Goal: Transaction & Acquisition: Purchase product/service

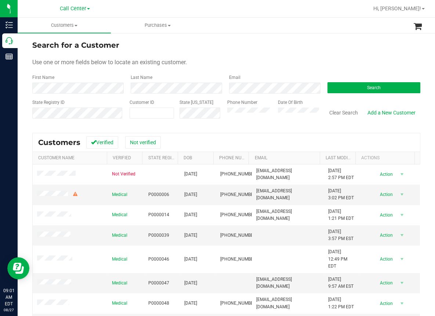
click at [269, 8] on div at bounding box center [249, 8] width 237 height 14
click at [173, 50] on div "Search for a Customer" at bounding box center [226, 45] width 388 height 11
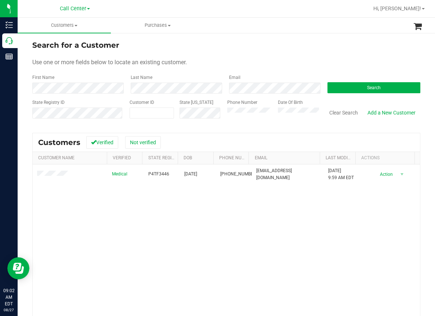
click at [147, 231] on div "Medical P4TF3446 11/02/1984 (305) 731-9558 db853465@gmail.com 3/31/2025 9:59 AM…" at bounding box center [226, 263] width 387 height 199
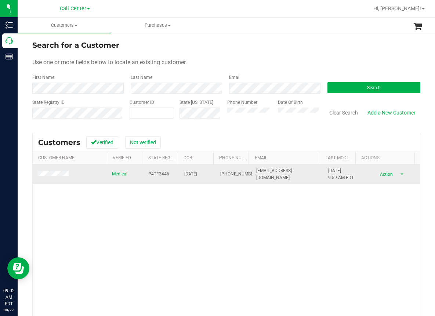
click at [153, 175] on span "P4TF3446" at bounding box center [158, 174] width 21 height 7
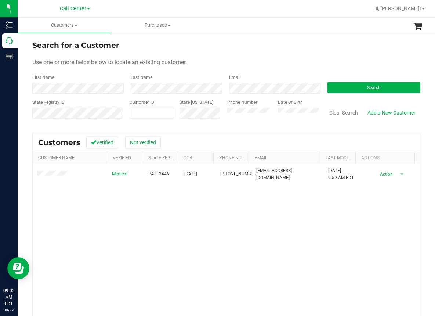
click at [158, 259] on div "Medical P4TF3446 11/02/1984 (305) 731-9558 db853465@gmail.com 3/31/2025 9:59 AM…" at bounding box center [226, 263] width 387 height 199
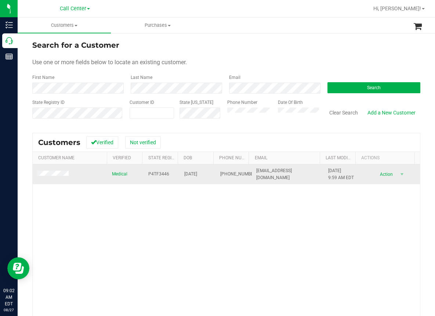
click at [189, 173] on span "11/02/1984" at bounding box center [190, 174] width 13 height 7
copy span "11/02/1984"
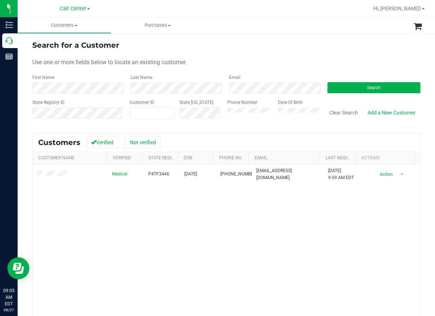
click at [57, 204] on div "Medical P4TF3446 11/02/1984 (305) 731-9558 db853465@gmail.com 3/31/2025 9:59 AM…" at bounding box center [226, 263] width 387 height 199
click at [342, 113] on button "Clear Search" at bounding box center [343, 112] width 38 height 12
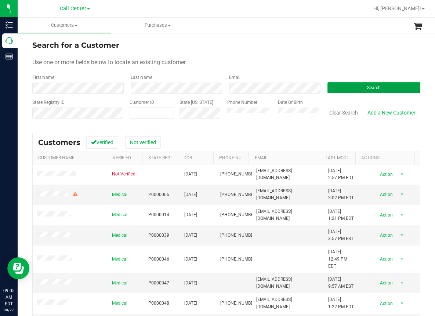
click at [361, 90] on button "Search" at bounding box center [373, 87] width 93 height 11
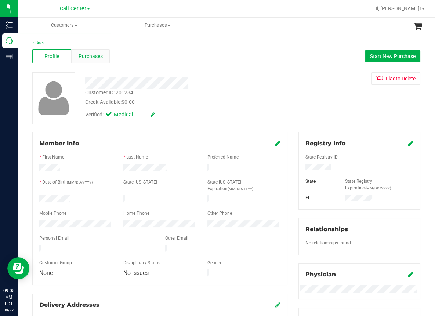
click at [94, 58] on span "Purchases" at bounding box center [91, 56] width 24 height 8
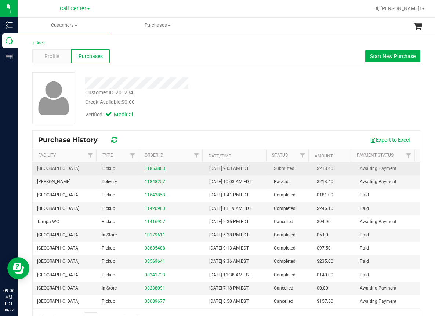
click at [152, 169] on link "11853883" at bounding box center [155, 168] width 21 height 5
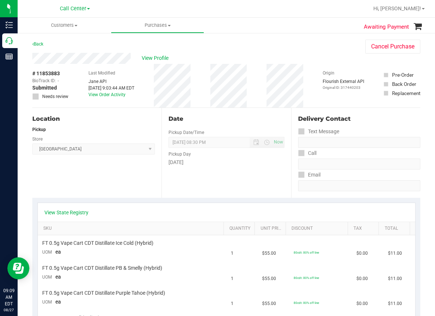
click at [50, 179] on div "Location Pickup Store South Tampa WC Select Store Bonita Springs WC Boynton Bea…" at bounding box center [96, 153] width 129 height 90
click at [41, 45] on link "Back" at bounding box center [37, 43] width 11 height 5
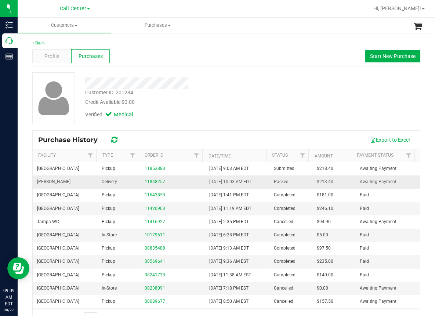
click at [151, 181] on link "11848257" at bounding box center [155, 181] width 21 height 5
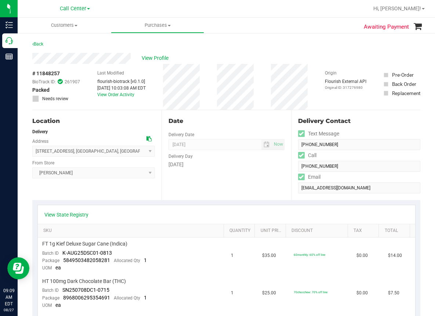
click at [47, 73] on span "# 11848257" at bounding box center [46, 74] width 28 height 8
copy div "# 11848257"
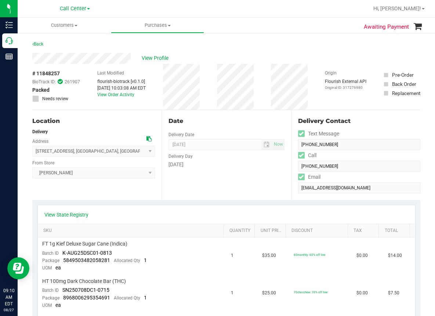
click at [120, 4] on div "Call Center" at bounding box center [74, 8] width 107 height 11
click at [158, 58] on span "View Profile" at bounding box center [156, 58] width 29 height 8
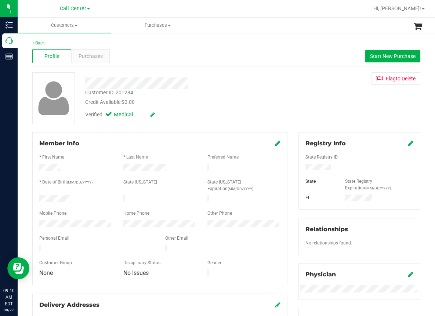
click at [111, 91] on div "Customer ID: 201284" at bounding box center [109, 93] width 48 height 8
copy div "Customer ID: 201284"
click at [151, 51] on div "Profile Purchases Start New Purchase" at bounding box center [226, 56] width 388 height 20
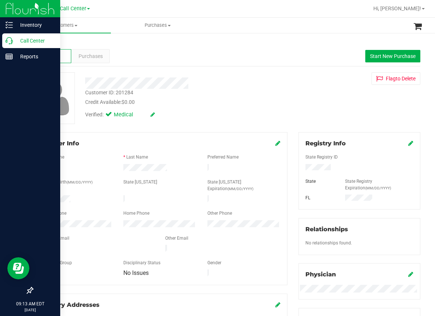
click at [11, 43] on icon at bounding box center [9, 40] width 7 height 7
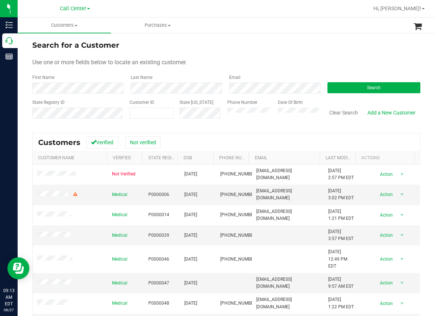
click at [204, 47] on div "Search for a Customer" at bounding box center [226, 45] width 388 height 11
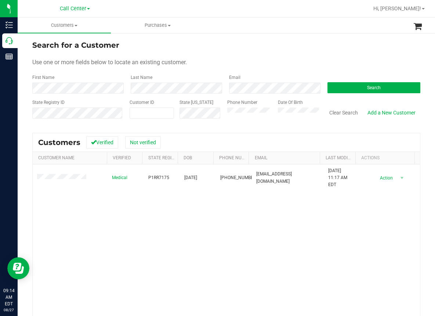
click at [128, 234] on div "Medical P1RR7175 03/02/1951 (561) 324-8028 carmichael19511951@gmail.com 8/8/202…" at bounding box center [226, 263] width 387 height 199
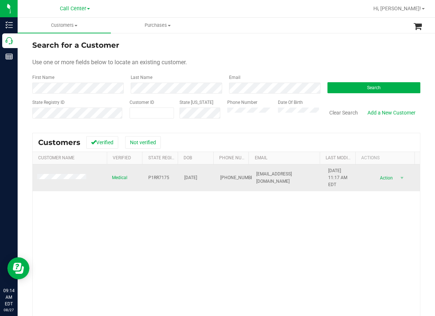
click at [151, 176] on span "P1RR7175" at bounding box center [158, 177] width 21 height 7
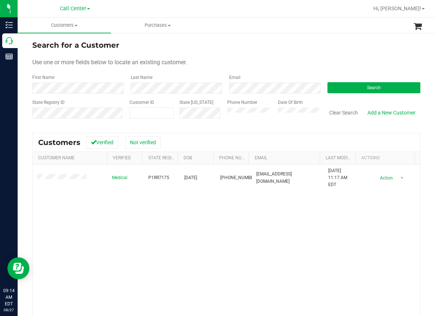
click at [92, 230] on div "Medical P1RR7175 03/02/1951 (561) 324-8028 carmichael19511951@gmail.com 8/8/202…" at bounding box center [226, 263] width 387 height 199
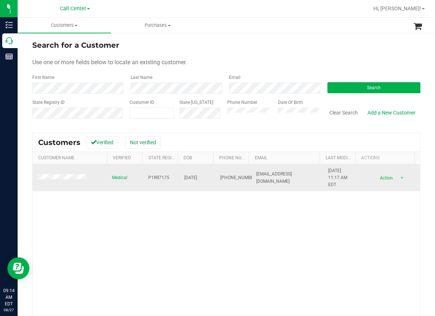
click at [188, 178] on span "03/02/1951" at bounding box center [190, 177] width 13 height 7
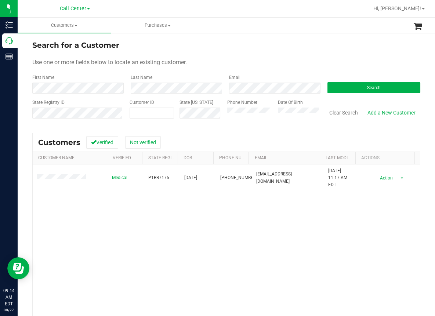
click at [170, 246] on div "Medical P1RR7175 03/02/1951 (561) 324-8028 carmichael19511951@gmail.com 8/8/202…" at bounding box center [226, 263] width 387 height 199
click at [124, 205] on div "Medical P1RR7175 03/02/1951 (561) 324-8028 carmichael19511951@gmail.com 8/8/202…" at bounding box center [226, 263] width 387 height 199
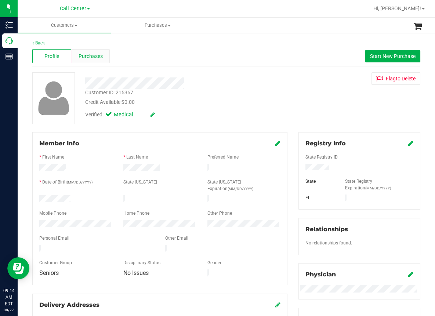
click at [86, 54] on span "Purchases" at bounding box center [91, 56] width 24 height 8
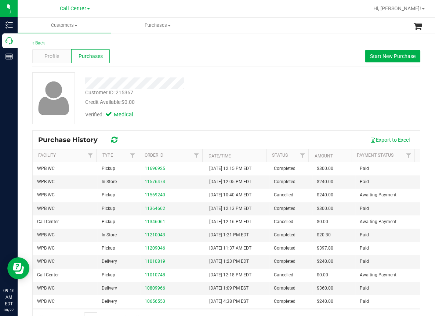
drag, startPoint x: 180, startPoint y: 0, endPoint x: 161, endPoint y: 114, distance: 115.6
click at [161, 114] on div "Verified: Medical" at bounding box center [180, 114] width 200 height 16
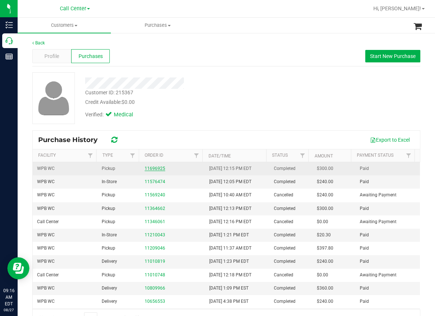
click at [153, 169] on link "11696925" at bounding box center [155, 168] width 21 height 5
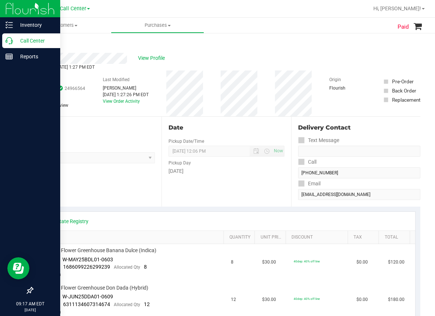
click at [13, 39] on p "Call Center" at bounding box center [35, 40] width 44 height 9
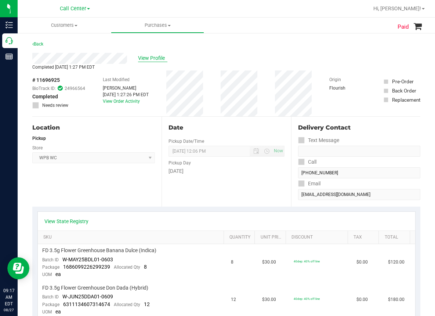
click at [152, 57] on span "View Profile" at bounding box center [152, 58] width 29 height 8
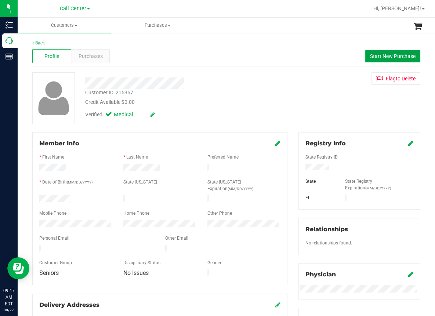
click at [393, 57] on span "Start New Purchase" at bounding box center [392, 56] width 45 height 6
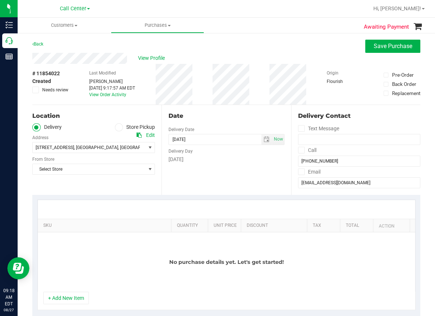
click at [118, 127] on icon at bounding box center [119, 127] width 4 height 0
click at [0, 0] on input "Store Pickup" at bounding box center [0, 0] width 0 height 0
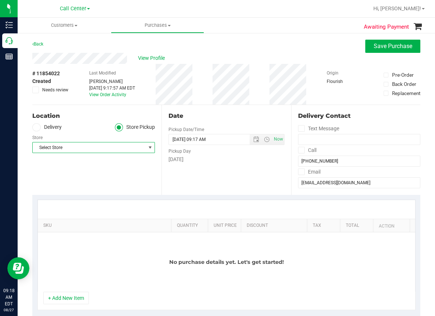
click at [56, 148] on span "Select Store" at bounding box center [89, 147] width 113 height 10
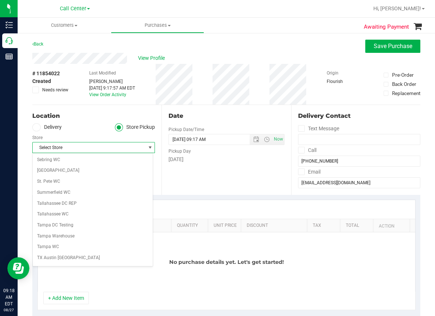
scroll to position [530, 0]
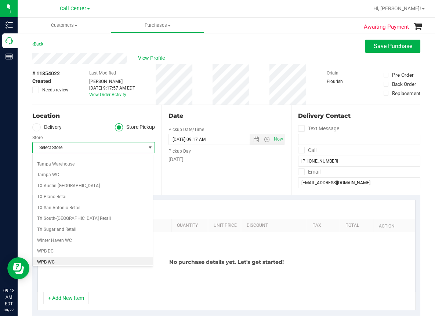
click at [45, 261] on li "WPB WC" at bounding box center [93, 262] width 120 height 11
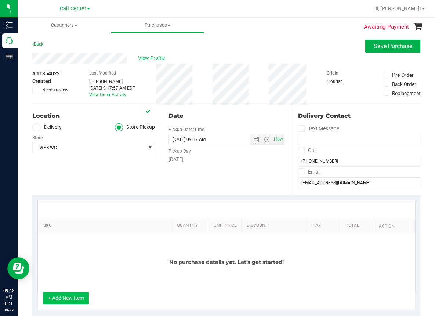
click at [67, 296] on button "+ Add New Item" at bounding box center [65, 298] width 45 height 12
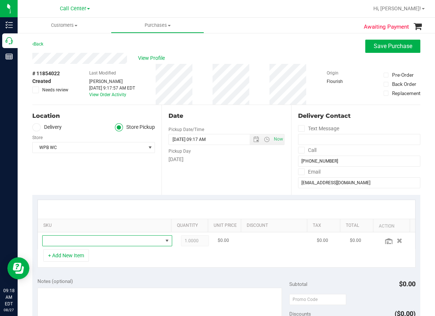
click at [65, 240] on span "NO DATA FOUND" at bounding box center [103, 241] width 120 height 10
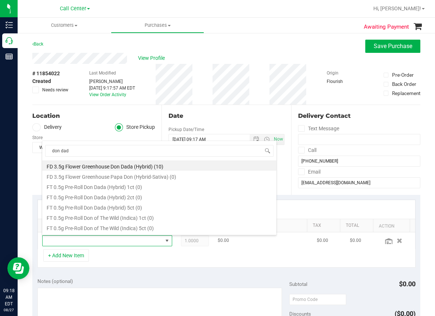
type input "don dada"
click at [110, 163] on li "FD 3.5g Flower Greenhouse Don Dada (Hybrid) (10)" at bounding box center [159, 165] width 234 height 10
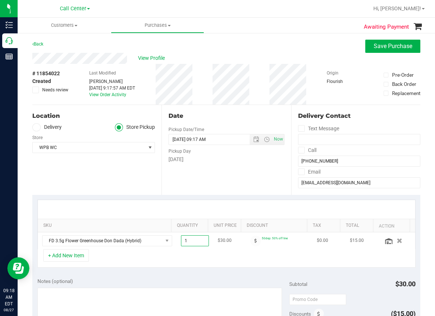
click at [190, 238] on span "1.00 1" at bounding box center [195, 240] width 28 height 11
type input "10"
type input "10.00"
click at [197, 258] on div "+ Add New Item" at bounding box center [226, 258] width 378 height 18
click at [72, 253] on button "+ Add New Item" at bounding box center [65, 255] width 45 height 12
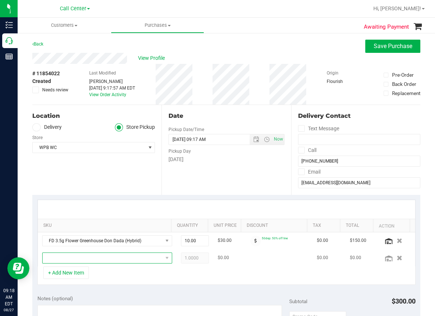
click at [67, 256] on span "NO DATA FOUND" at bounding box center [103, 258] width 120 height 10
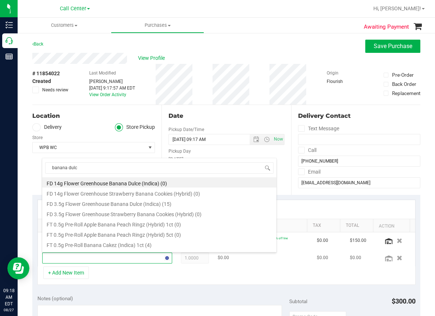
type input "banana dulce"
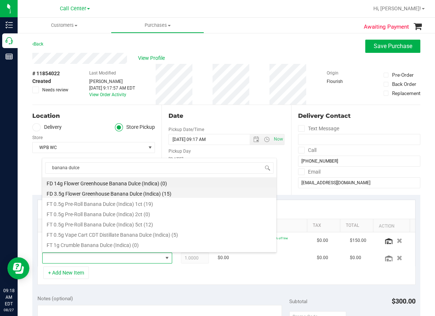
click at [134, 192] on li "FD 3.5g Flower Greenhouse Banana Dulce (Indica) (15)" at bounding box center [159, 192] width 234 height 10
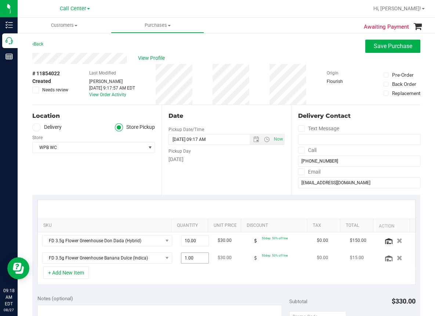
click at [194, 257] on span "1.00 1" at bounding box center [195, 257] width 28 height 11
type input "10"
type input "10.00"
click at [385, 241] on icon at bounding box center [388, 241] width 7 height 6
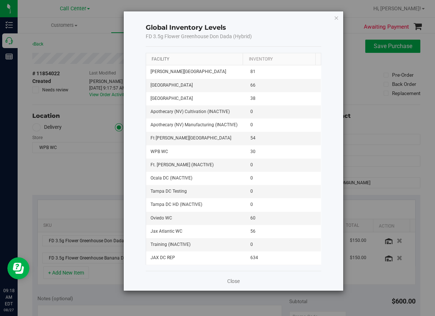
click at [160, 59] on link "Facility" at bounding box center [160, 58] width 18 height 5
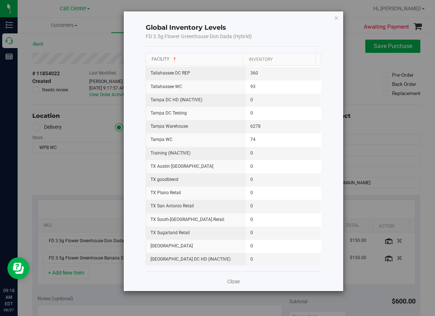
scroll to position [940, 0]
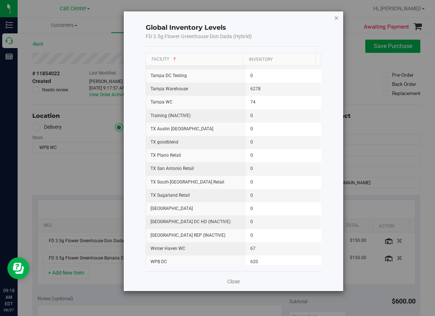
click at [336, 18] on icon "button" at bounding box center [335, 17] width 5 height 9
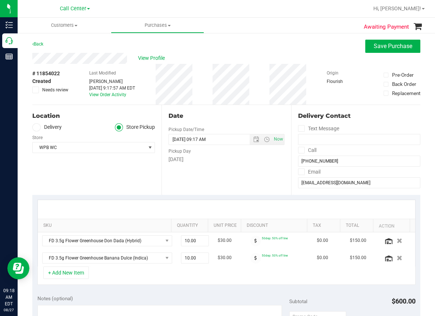
click at [275, 19] on ul "Customers All customers Add a new customer All physicians Purchases All purchas…" at bounding box center [235, 26] width 435 height 16
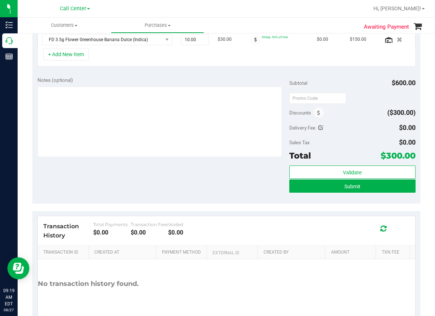
scroll to position [220, 0]
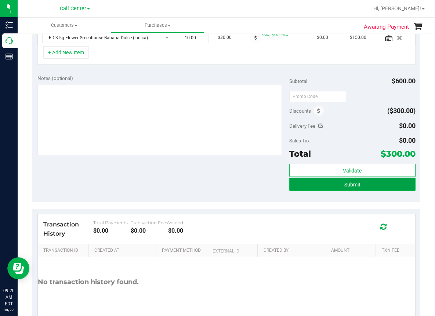
click at [332, 184] on button "Submit" at bounding box center [352, 184] width 126 height 13
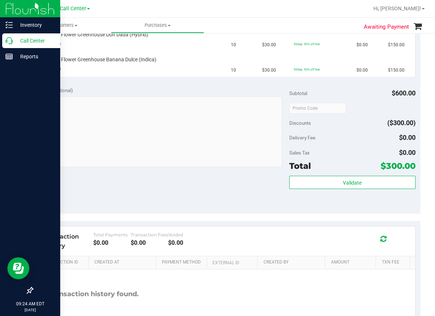
click at [6, 42] on icon at bounding box center [9, 40] width 7 height 7
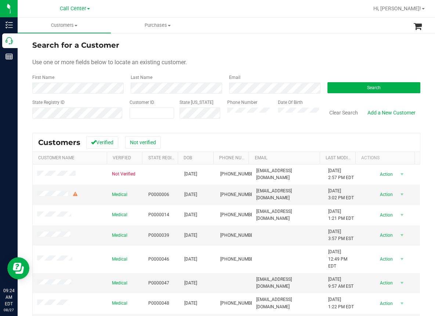
click at [187, 59] on span "Use one or more fields below to locate an existing customer." at bounding box center [109, 62] width 154 height 7
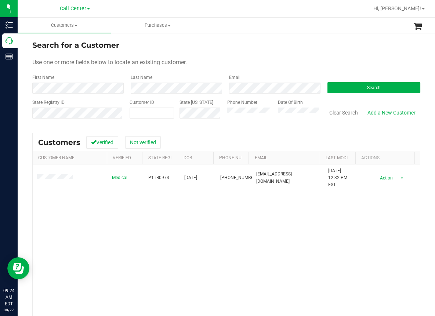
click at [90, 258] on div "Medical P1TR0973 01/15/1961 (386) 469-8860 byrongregory166@gmail.com 1/17/2025 …" at bounding box center [226, 263] width 387 height 199
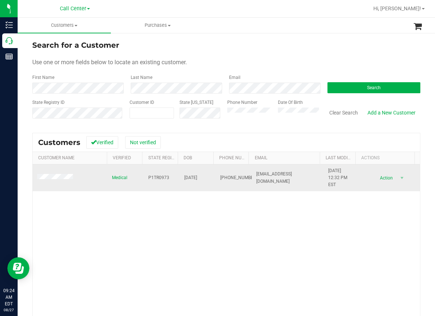
click at [153, 179] on span "P1TR0973" at bounding box center [158, 177] width 21 height 7
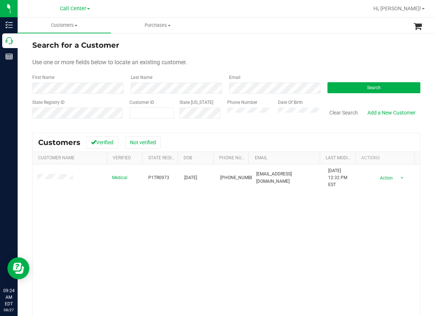
click at [159, 241] on div "Medical P1TR0973 01/15/1961 (386) 469-8860 byrongregory166@gmail.com 1/17/2025 …" at bounding box center [226, 263] width 387 height 199
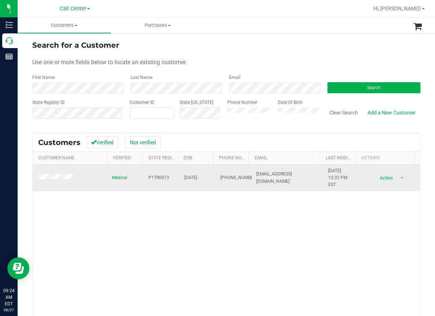
click at [191, 180] on span "01/15/1961" at bounding box center [190, 177] width 13 height 7
click at [187, 177] on span "01/15/1961" at bounding box center [190, 177] width 13 height 7
copy span "01/15/1961"
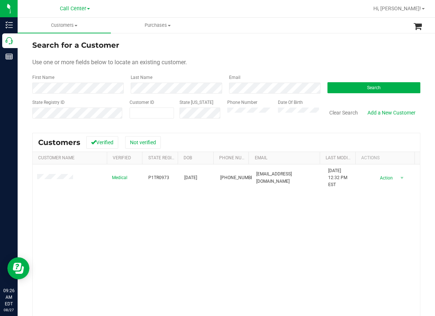
click at [113, 224] on div "Medical P1TR0973 01/15/1961 (386) 469-8860 byrongregory166@gmail.com 1/17/2025 …" at bounding box center [226, 263] width 387 height 199
click at [62, 249] on div "Medical P1TR0973 01/15/1961 (386) 469-8860 byrongregory166@gmail.com 1/17/2025 …" at bounding box center [226, 263] width 387 height 199
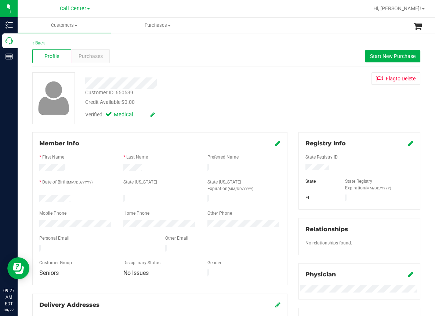
click at [156, 51] on div "Profile Purchases Start New Purchase" at bounding box center [226, 56] width 388 height 20
click at [379, 54] on span "Start New Purchase" at bounding box center [392, 56] width 45 height 6
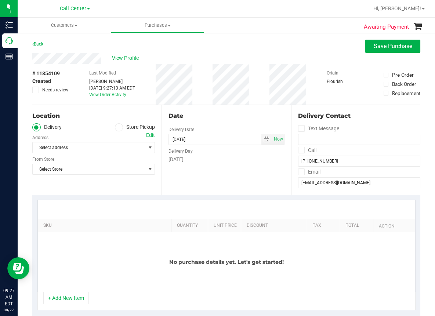
click at [117, 127] on icon at bounding box center [119, 127] width 4 height 0
click at [0, 0] on input "Store Pickup" at bounding box center [0, 0] width 0 height 0
click at [70, 151] on span "Select Store" at bounding box center [89, 147] width 113 height 10
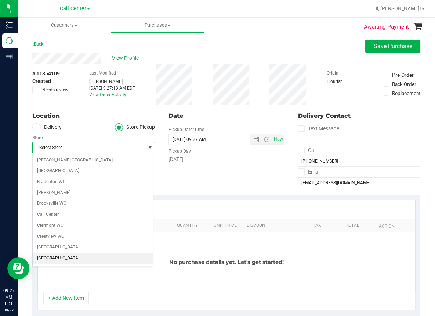
scroll to position [37, 0]
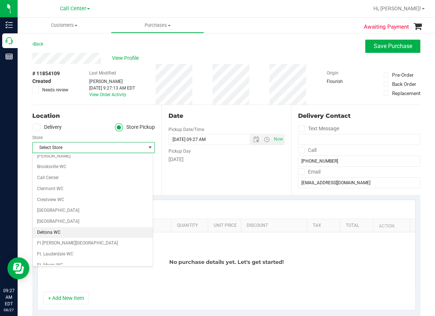
click at [47, 232] on li "Deltona WC" at bounding box center [93, 232] width 120 height 11
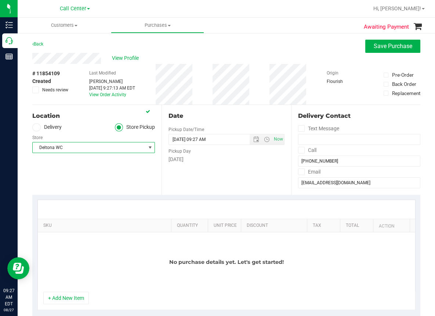
click at [59, 294] on button "+ Add New Item" at bounding box center [65, 298] width 45 height 12
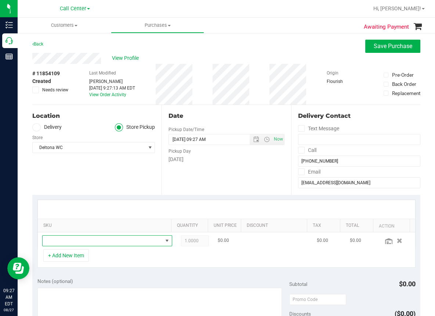
click at [58, 241] on span "NO DATA FOUND" at bounding box center [103, 241] width 120 height 10
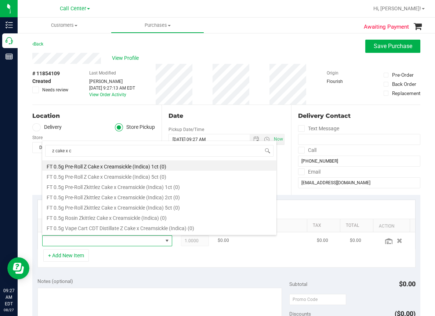
type input "z cake x cr"
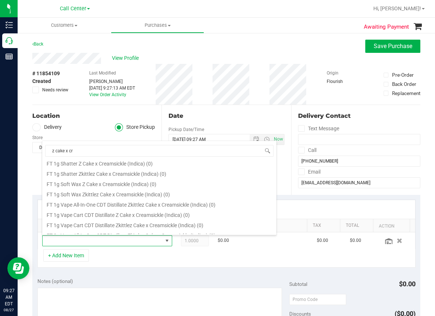
scroll to position [183, 0]
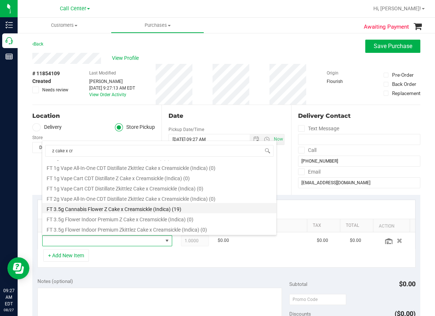
click at [153, 206] on li "FT 3.5g Cannabis Flower Z Cake x Creamsickle (Indica) (19)" at bounding box center [159, 208] width 234 height 10
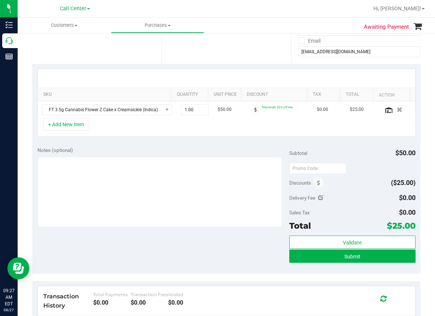
scroll to position [147, 0]
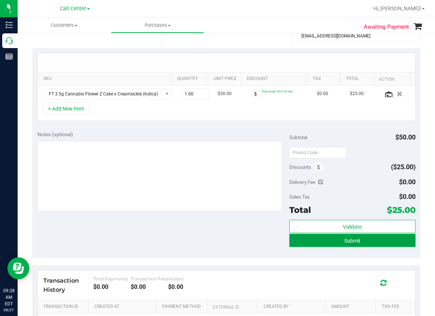
drag, startPoint x: 344, startPoint y: 241, endPoint x: 335, endPoint y: 241, distance: 8.4
click at [344, 240] on span "Submit" at bounding box center [352, 241] width 16 height 6
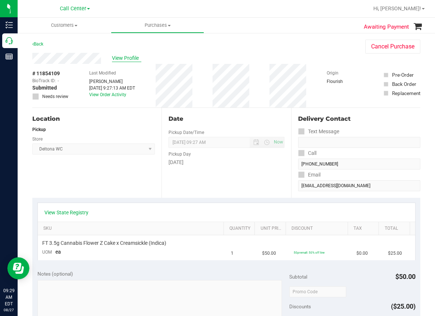
click at [130, 58] on span "View Profile" at bounding box center [126, 58] width 29 height 8
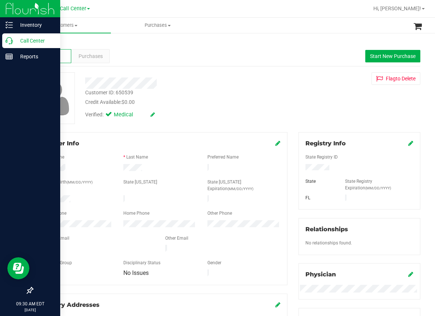
click at [16, 41] on p "Call Center" at bounding box center [35, 40] width 44 height 9
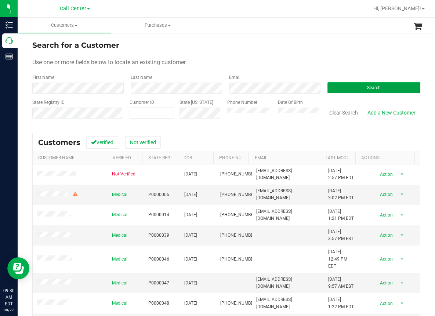
click at [336, 89] on button "Search" at bounding box center [373, 87] width 93 height 11
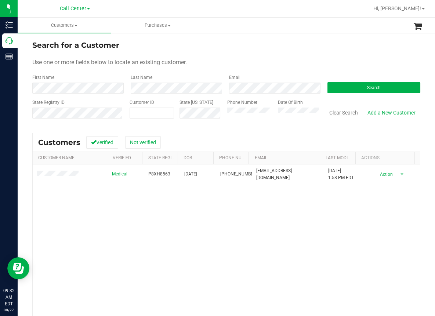
click at [349, 111] on button "Clear Search" at bounding box center [343, 112] width 38 height 12
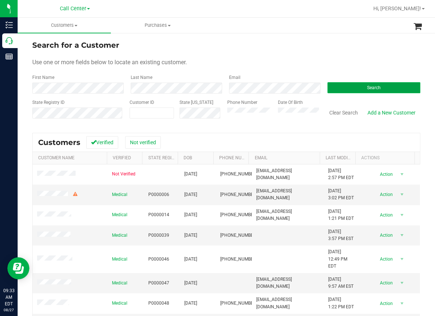
click at [350, 87] on button "Search" at bounding box center [373, 87] width 93 height 11
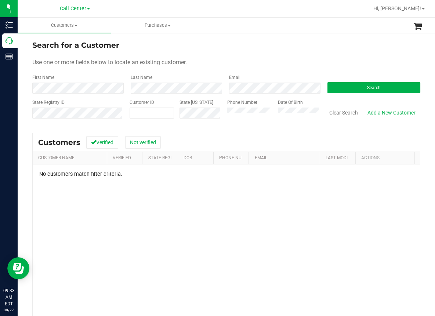
click at [131, 214] on div "No customers match filter criteria." at bounding box center [226, 266] width 387 height 205
click at [299, 32] on ul "Customers All customers Add a new customer All physicians Purchases All purchas…" at bounding box center [235, 26] width 435 height 16
click at [358, 88] on button "Search" at bounding box center [373, 87] width 93 height 11
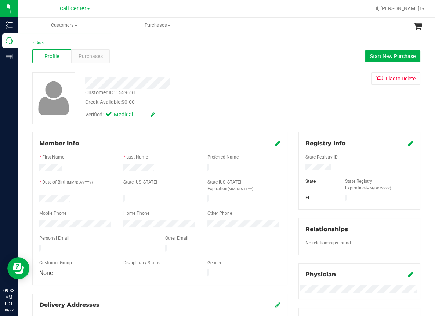
click at [138, 45] on div "Back" at bounding box center [226, 43] width 388 height 7
click at [121, 35] on div "Back Profile Purchases Start New Purchase Customer ID: 1559691 Credit Available…" at bounding box center [226, 284] width 417 height 505
click at [132, 9] on div at bounding box center [249, 8] width 237 height 14
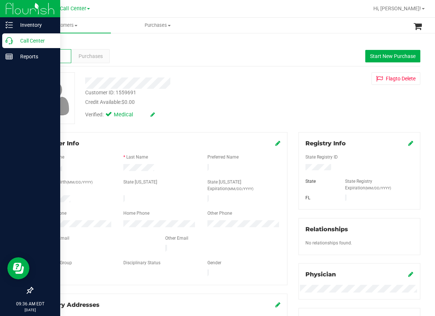
click at [12, 41] on icon at bounding box center [9, 40] width 7 height 7
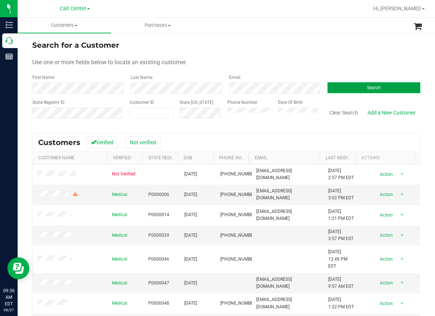
click at [384, 87] on button "Search" at bounding box center [373, 87] width 93 height 11
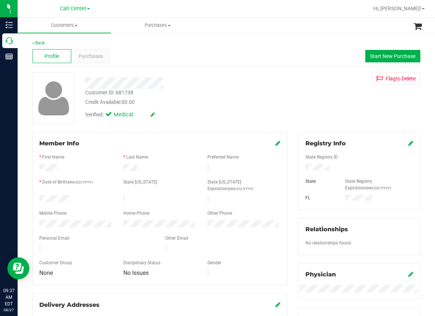
click at [140, 53] on div "Profile Purchases Start New Purchase" at bounding box center [226, 56] width 388 height 20
click at [100, 57] on span "Purchases" at bounding box center [91, 56] width 24 height 8
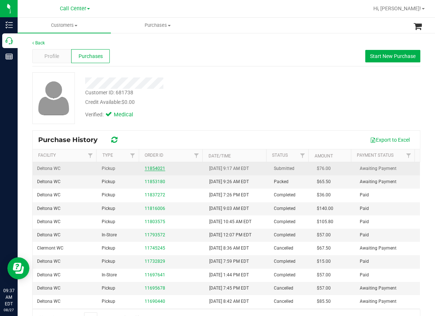
click at [153, 167] on link "11854021" at bounding box center [155, 168] width 21 height 5
click at [153, 169] on link "11854021" at bounding box center [155, 168] width 21 height 5
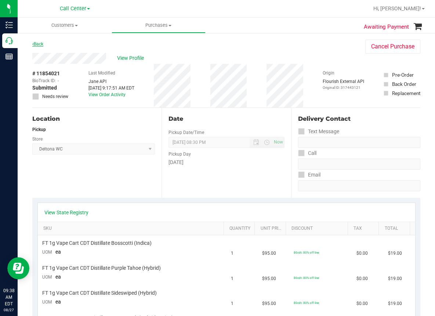
click at [39, 44] on link "Back" at bounding box center [37, 43] width 11 height 5
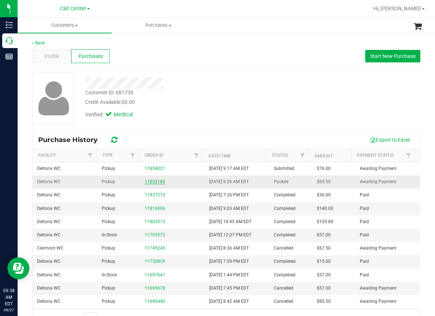
click at [147, 180] on link "11853180" at bounding box center [155, 181] width 21 height 5
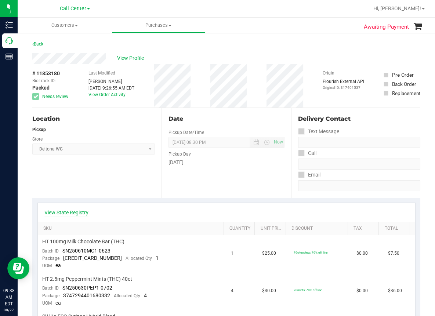
click at [73, 210] on link "View State Registry" at bounding box center [66, 212] width 44 height 7
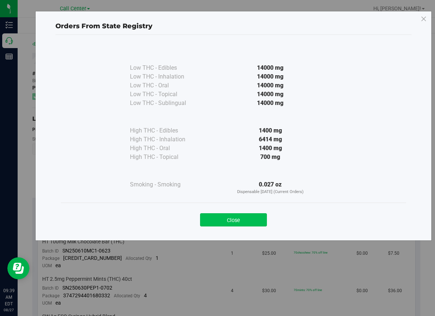
click at [244, 213] on button "Close" at bounding box center [233, 219] width 67 height 13
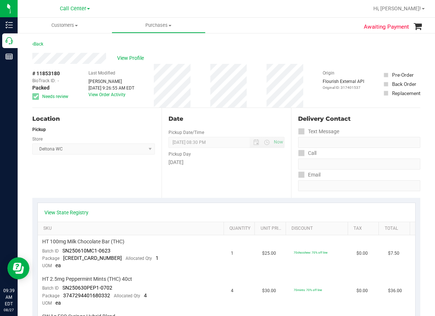
click at [44, 178] on div "Location Pickup Store Deltona WC Select Store Bonita Springs WC Boynton Beach W…" at bounding box center [96, 153] width 129 height 90
click at [139, 58] on span "View Profile" at bounding box center [131, 58] width 29 height 8
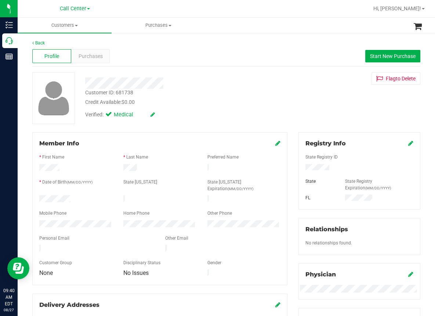
click at [23, 108] on div "Back Profile Purchases Start New Purchase Customer ID: 681738 Credit Available:…" at bounding box center [226, 284] width 417 height 505
click at [91, 58] on span "Purchases" at bounding box center [91, 56] width 24 height 8
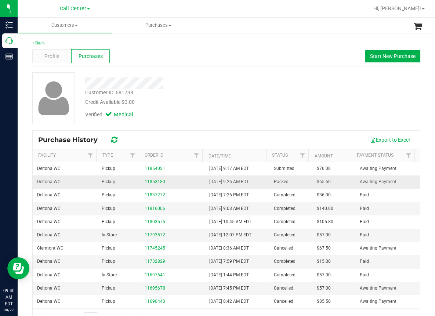
click at [158, 181] on link "11853180" at bounding box center [155, 181] width 21 height 5
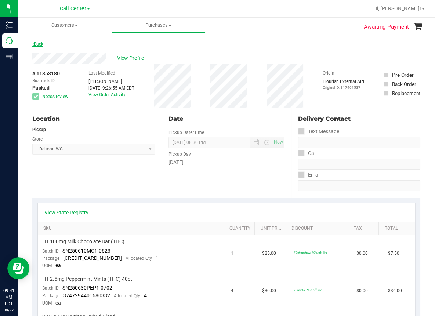
click at [43, 43] on link "Back" at bounding box center [37, 43] width 11 height 5
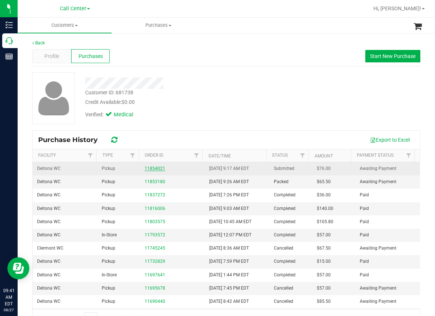
click at [151, 168] on link "11854021" at bounding box center [155, 168] width 21 height 5
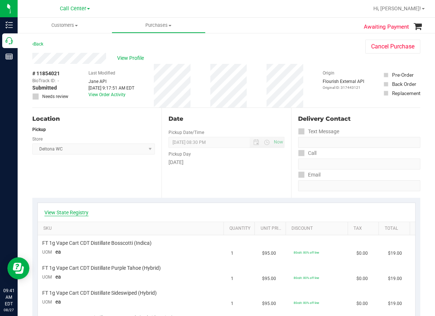
click at [70, 212] on link "View State Registry" at bounding box center [66, 212] width 44 height 7
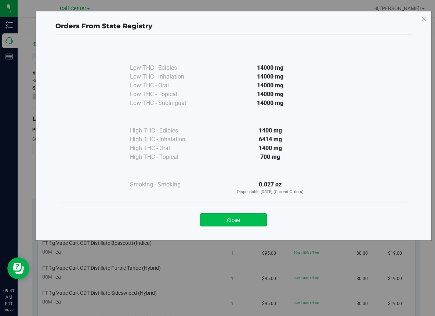
click at [241, 220] on button "Close" at bounding box center [233, 219] width 67 height 13
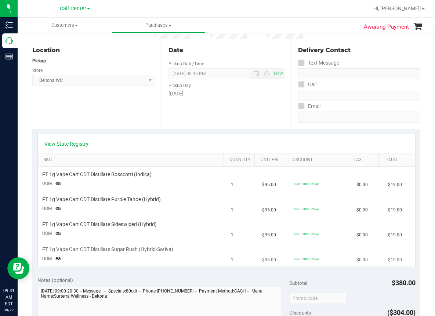
scroll to position [73, 0]
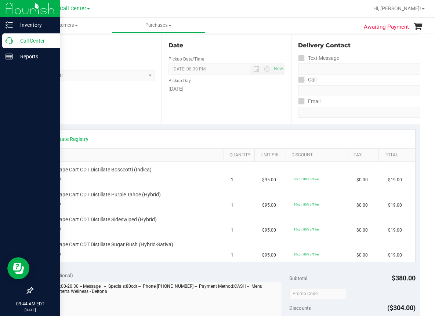
click at [13, 39] on p "Call Center" at bounding box center [35, 40] width 44 height 9
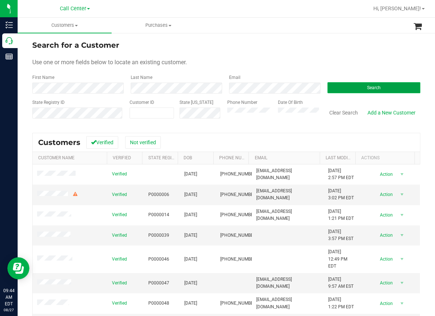
click at [367, 84] on button "Search" at bounding box center [373, 87] width 93 height 11
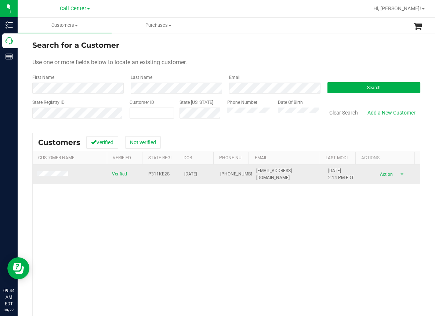
drag, startPoint x: 96, startPoint y: 207, endPoint x: 134, endPoint y: 177, distance: 48.3
click at [96, 206] on div "Verified P311KE2S 02/01/1976 (941) 720-5420 jfasel5420@gmail.com 5/17/2025 2:14…" at bounding box center [226, 263] width 387 height 199
click at [157, 174] on span "P311KE2S" at bounding box center [158, 174] width 21 height 7
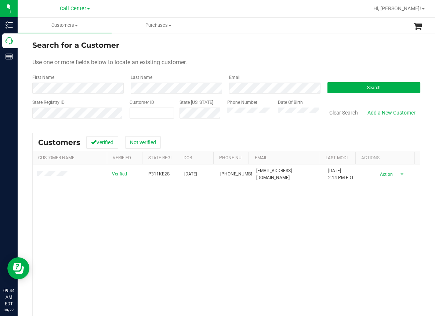
click at [157, 240] on div "Verified P311KE2S 02/01/1976 (941) 720-5420 jfasel5420@gmail.com 5/17/2025 2:14…" at bounding box center [226, 263] width 387 height 199
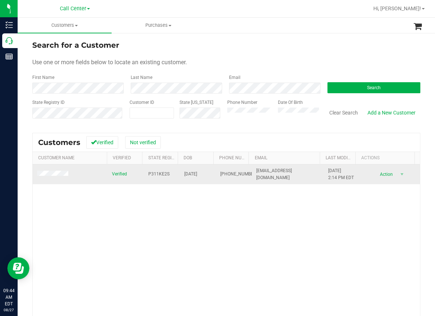
click at [193, 176] on span "02/01/1976" at bounding box center [190, 174] width 13 height 7
copy span "02/01/1976"
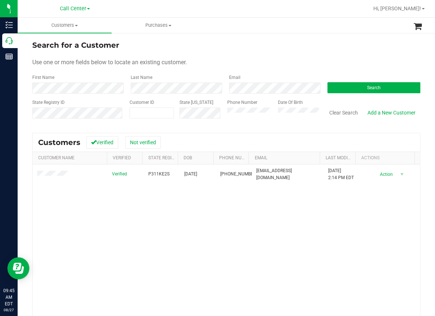
click at [95, 236] on div "Verified P311KE2S 02/01/1976 (941) 720-5420 jfasel5420@gmail.com 5/17/2025 2:14…" at bounding box center [226, 263] width 387 height 199
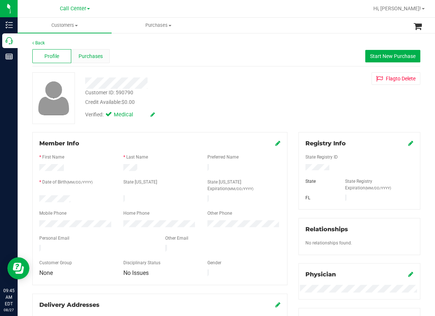
click at [97, 56] on span "Purchases" at bounding box center [91, 56] width 24 height 8
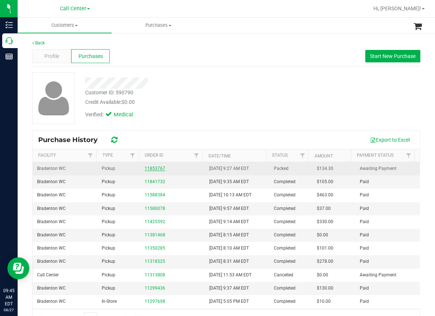
click at [153, 169] on link "11853767" at bounding box center [155, 168] width 21 height 5
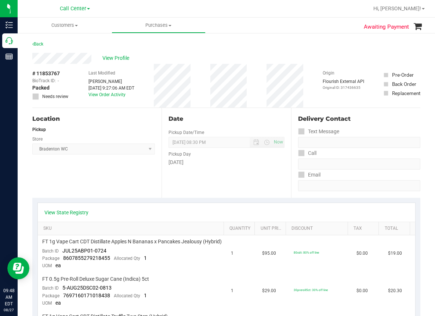
click at [224, 179] on div "Date Pickup Date/Time [DATE] Now [DATE] 08:30 PM Now Pickup Day [DATE]" at bounding box center [225, 153] width 129 height 90
click at [62, 181] on div "Location Pickup Store Bradenton WC Select Store Bonita Springs WC Boynton Beach…" at bounding box center [96, 153] width 129 height 90
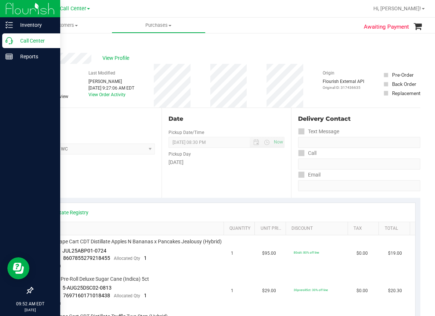
click at [6, 42] on icon at bounding box center [9, 40] width 7 height 7
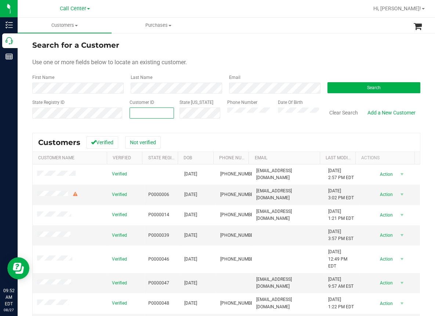
click at [134, 113] on input "text" at bounding box center [152, 113] width 44 height 10
paste input "244230"
type input "244230"
click at [360, 88] on button "Search" at bounding box center [373, 87] width 93 height 11
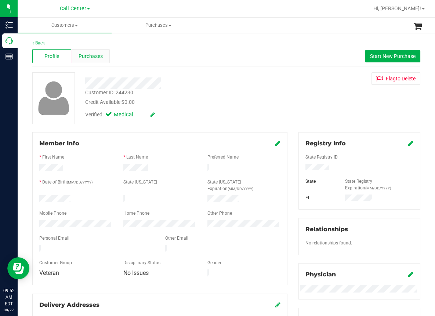
click at [88, 56] on span "Purchases" at bounding box center [91, 56] width 24 height 8
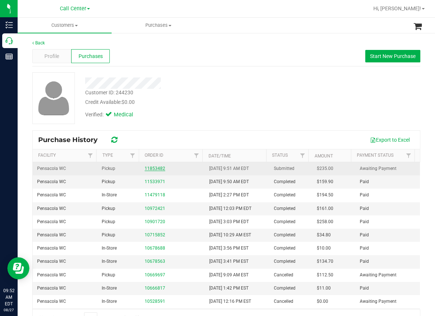
click at [155, 169] on link "11853482" at bounding box center [155, 168] width 21 height 5
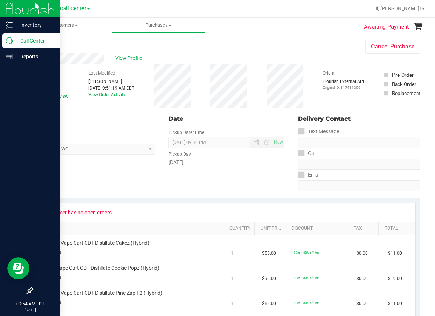
click at [12, 40] on icon at bounding box center [9, 40] width 7 height 7
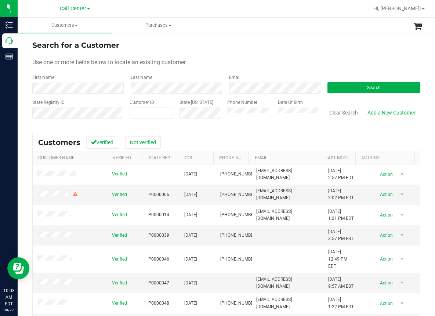
click at [51, 127] on div "Search for a Customer Use one or more fields below to locate an existing custom…" at bounding box center [226, 211] width 388 height 342
click at [138, 114] on input "text" at bounding box center [152, 113] width 44 height 10
paste input "301585"
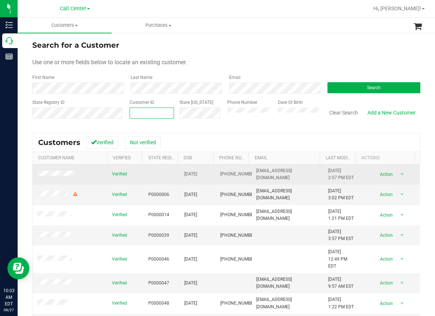
type input "301585"
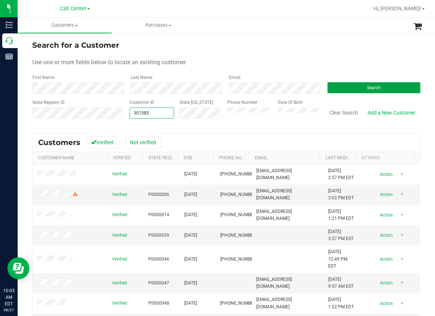
type input "301585"
click at [346, 85] on button "Search" at bounding box center [373, 87] width 93 height 11
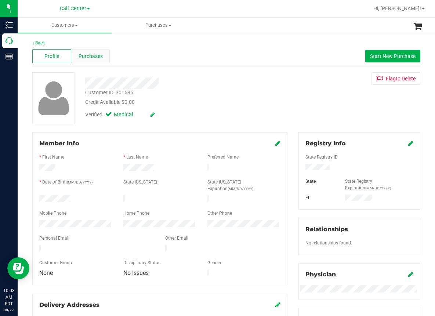
click at [94, 56] on span "Purchases" at bounding box center [91, 56] width 24 height 8
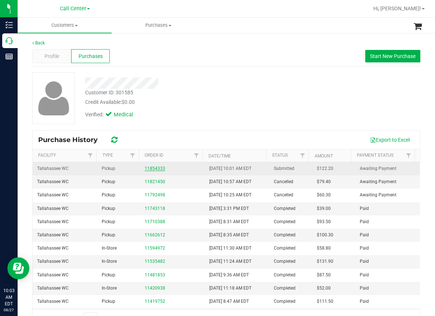
click at [150, 168] on link "11854333" at bounding box center [155, 168] width 21 height 5
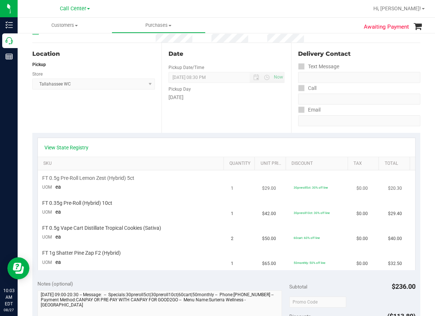
scroll to position [73, 0]
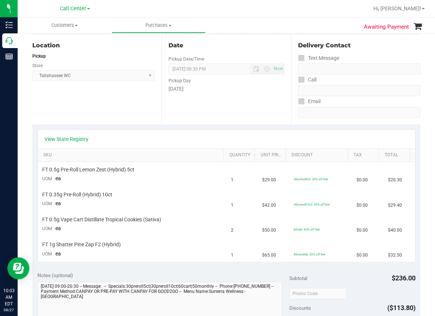
click at [49, 114] on div "Location Pickup Store Tallahassee WC Select Store Bonita Springs WC Boynton Bea…" at bounding box center [96, 79] width 129 height 90
click at [65, 138] on link "View State Registry" at bounding box center [66, 138] width 44 height 7
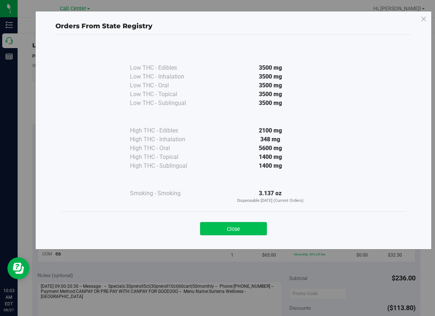
click at [231, 231] on button "Close" at bounding box center [233, 228] width 67 height 13
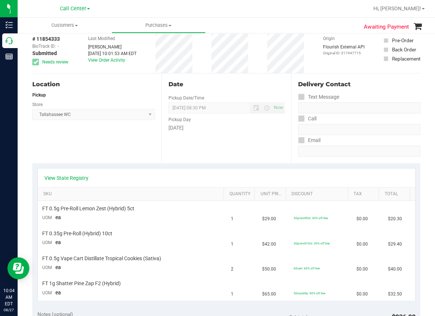
scroll to position [0, 0]
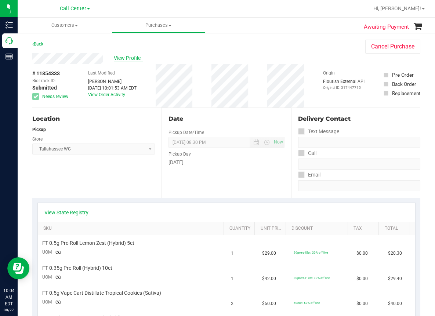
click at [132, 61] on span "View Profile" at bounding box center [128, 58] width 29 height 8
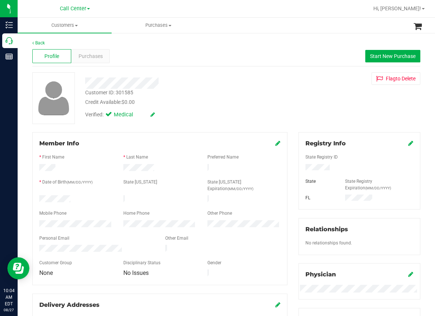
click at [229, 14] on div at bounding box center [249, 8] width 237 height 14
click at [200, 11] on div at bounding box center [249, 8] width 237 height 14
click at [150, 50] on div "Profile Purchases Start New Purchase" at bounding box center [226, 56] width 388 height 20
click at [125, 12] on div "Call Center" at bounding box center [74, 8] width 107 height 11
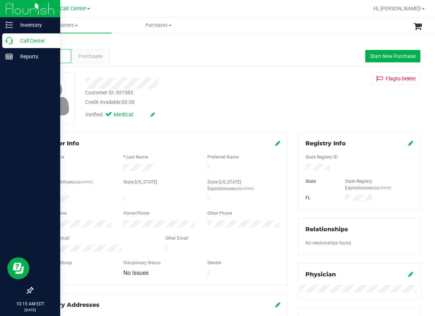
click at [8, 43] on icon at bounding box center [9, 40] width 7 height 7
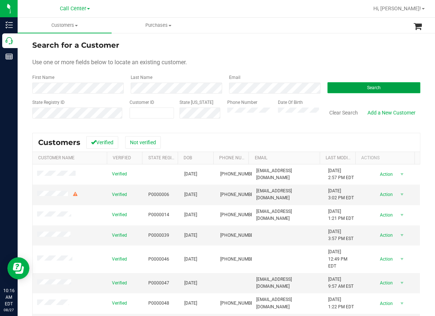
click at [366, 84] on button "Search" at bounding box center [373, 87] width 93 height 11
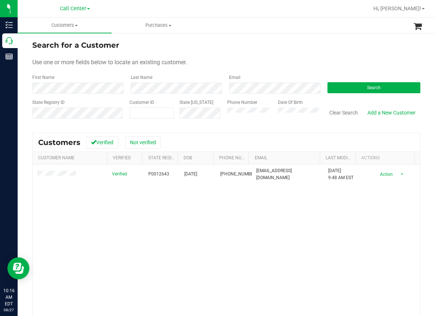
click at [107, 251] on div "Verified P0012643 11/28/1947 (850) 508-8817 bullytwo1@yahoo.com 11/16/2022 9:48…" at bounding box center [226, 263] width 387 height 199
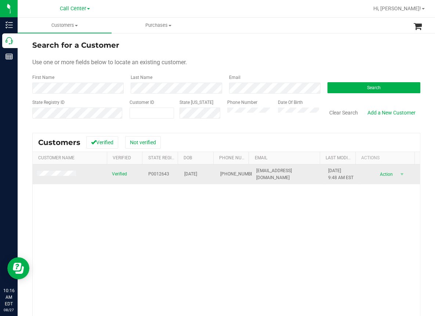
click at [150, 172] on span "P0012643" at bounding box center [158, 174] width 21 height 7
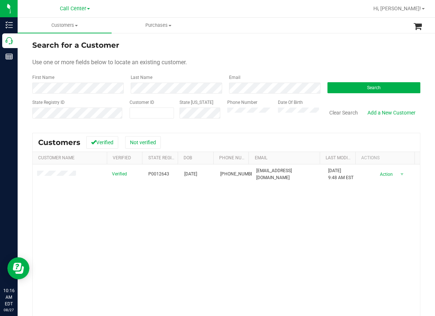
click at [126, 218] on div "Verified P0012643 11/28/1947 (850) 508-8817 bullytwo1@yahoo.com 11/16/2022 9:48…" at bounding box center [226, 263] width 387 height 199
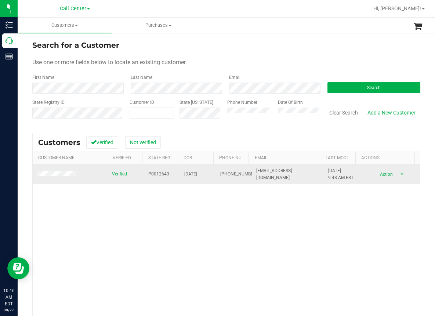
click at [189, 174] on span "11/28/1947" at bounding box center [190, 174] width 13 height 7
copy span "11/28/1947"
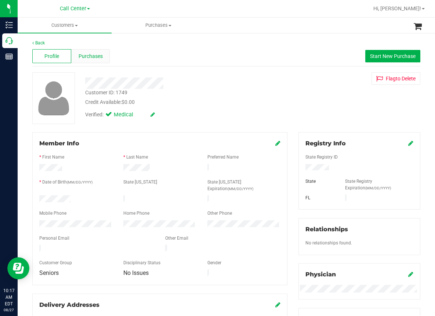
click at [92, 59] on span "Purchases" at bounding box center [91, 56] width 24 height 8
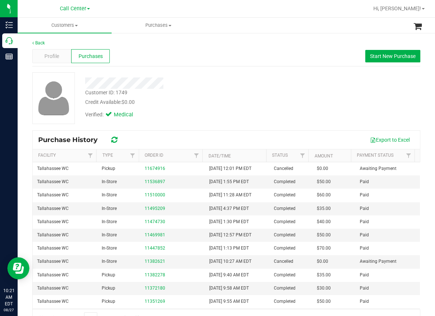
click at [29, 84] on div at bounding box center [53, 98] width 53 height 52
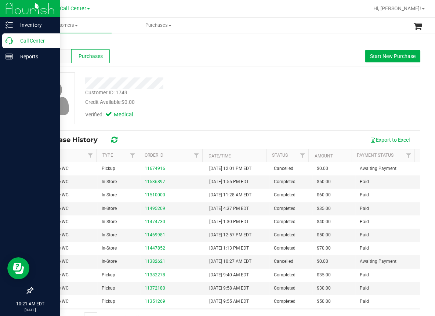
click at [7, 40] on icon at bounding box center [9, 40] width 7 height 7
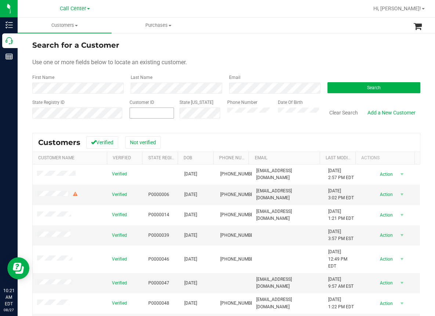
click at [0, 0] on input "text" at bounding box center [0, 0] width 0 height 0
paste input "250308"
type input "250308"
click at [359, 87] on button "Search" at bounding box center [373, 87] width 93 height 11
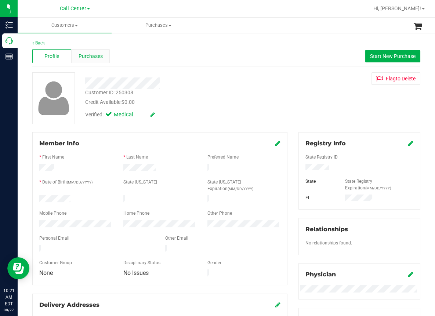
click at [94, 55] on span "Purchases" at bounding box center [91, 56] width 24 height 8
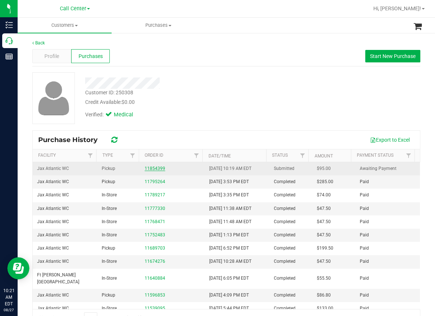
click at [145, 166] on link "11854399" at bounding box center [155, 168] width 21 height 5
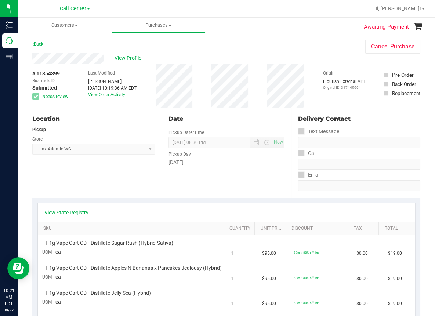
click at [130, 58] on span "View Profile" at bounding box center [128, 58] width 29 height 8
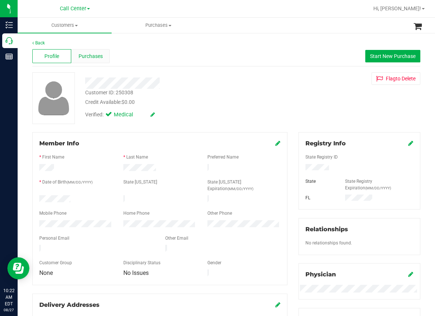
click at [97, 55] on span "Purchases" at bounding box center [91, 56] width 24 height 8
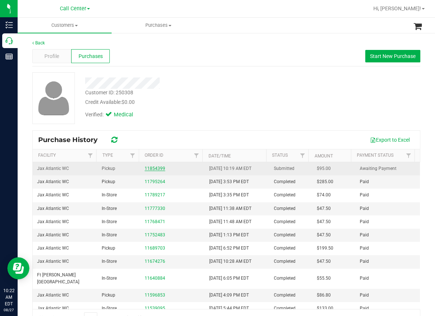
click at [153, 167] on link "11854399" at bounding box center [155, 168] width 21 height 5
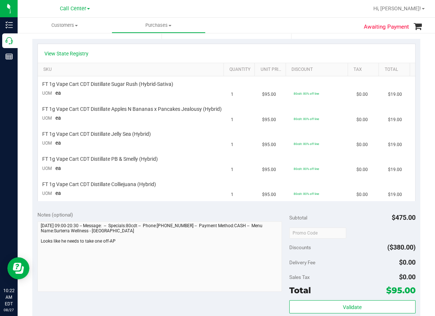
scroll to position [147, 0]
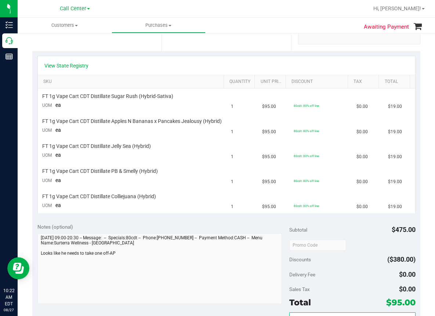
click at [31, 161] on div "Awaiting Payment Back Cancel Purchase View Profile # 11854399 BioTrack ID: - Su…" at bounding box center [226, 200] width 417 height 629
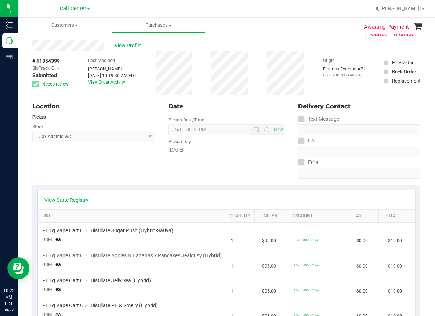
scroll to position [0, 0]
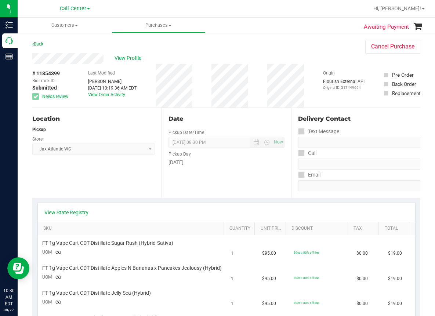
drag, startPoint x: 52, startPoint y: 181, endPoint x: 31, endPoint y: 149, distance: 38.8
click at [51, 181] on div "Location Pickup Store Jax Atlantic WC Select Store Bonita Springs WC Boynton Be…" at bounding box center [96, 153] width 129 height 90
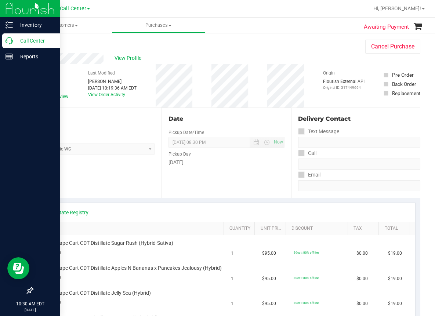
click at [10, 41] on icon at bounding box center [9, 40] width 7 height 7
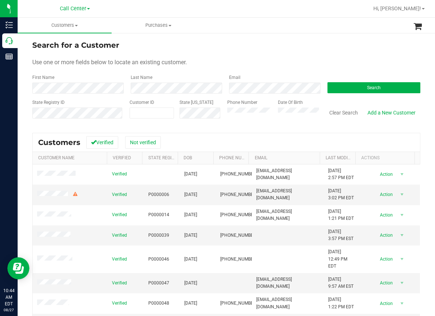
click at [43, 126] on div "Search for a Customer Use one or more fields below to locate an existing custom…" at bounding box center [226, 211] width 388 height 342
click at [139, 112] on input "text" at bounding box center [152, 113] width 44 height 10
paste input "232437"
type input "232437"
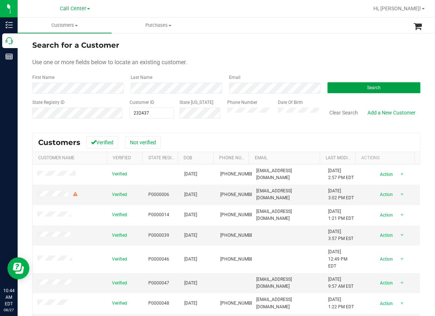
click at [354, 85] on button "Search" at bounding box center [373, 87] width 93 height 11
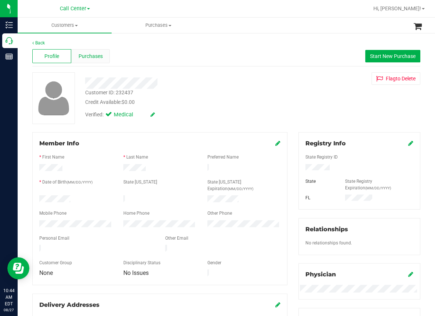
click at [100, 56] on span "Purchases" at bounding box center [91, 56] width 24 height 8
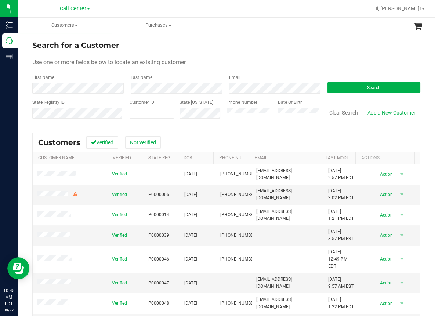
click at [62, 128] on div "Search for a Customer Use one or more fields below to locate an existing custom…" at bounding box center [226, 211] width 388 height 342
click at [137, 115] on input "text" at bounding box center [152, 113] width 44 height 10
paste input "232437"
type input "232437"
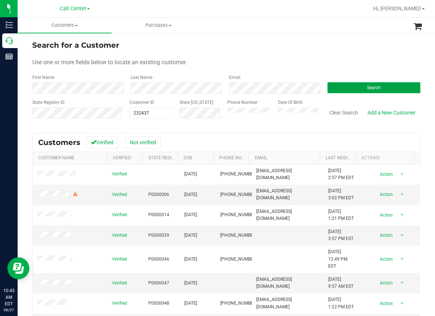
click at [376, 84] on button "Search" at bounding box center [373, 87] width 93 height 11
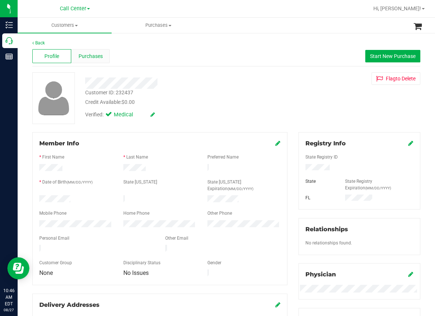
click at [88, 55] on span "Purchases" at bounding box center [91, 56] width 24 height 8
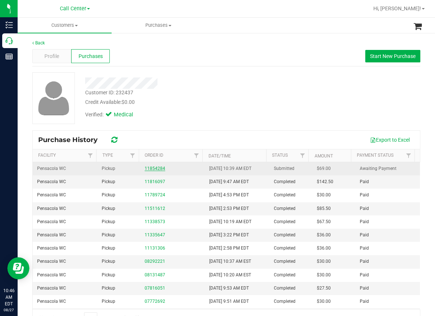
click at [151, 169] on link "11854284" at bounding box center [155, 168] width 21 height 5
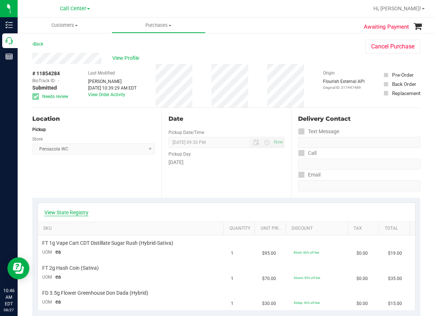
click at [63, 211] on link "View State Registry" at bounding box center [66, 212] width 44 height 7
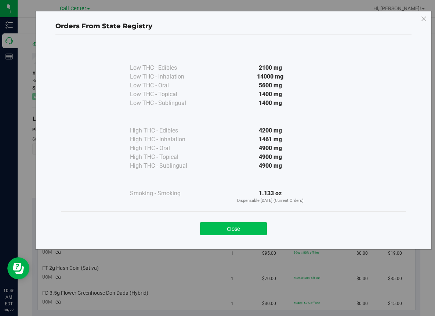
click at [237, 227] on button "Close" at bounding box center [233, 228] width 67 height 13
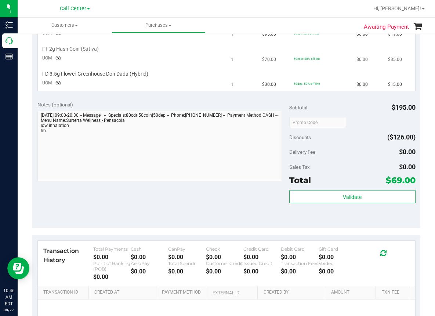
scroll to position [220, 0]
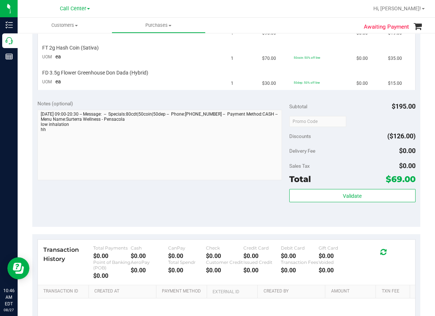
click at [54, 209] on div "Notes (optional) Subtotal $195.00 Discounts ($126.00) Delivery Fee $0.00 Sales …" at bounding box center [226, 161] width 388 height 132
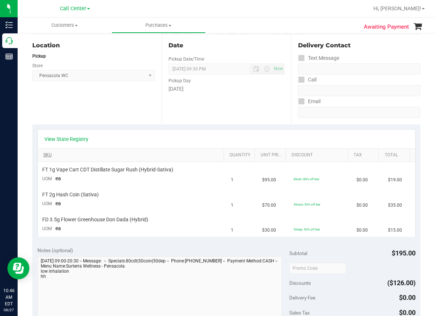
scroll to position [0, 0]
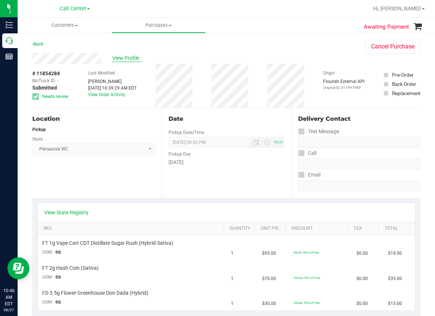
click at [131, 57] on span "View Profile" at bounding box center [126, 58] width 29 height 8
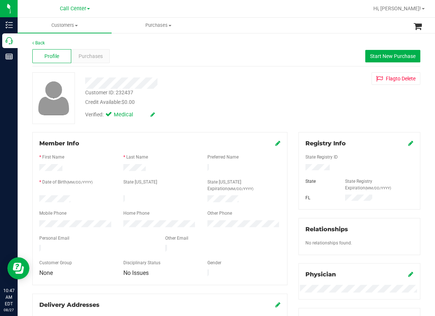
click at [30, 132] on div "Back Profile Purchases Start New Purchase Customer ID: 232437 Credit Available:…" at bounding box center [226, 306] width 417 height 548
click at [133, 11] on div at bounding box center [249, 8] width 237 height 14
click at [171, 120] on div "Verified: Medical" at bounding box center [180, 114] width 200 height 16
click at [155, 49] on div "Profile Purchases Start New Purchase" at bounding box center [226, 56] width 388 height 20
click at [141, 16] on nav "Call Center Hi, [PERSON_NAME]!" at bounding box center [226, 9] width 417 height 18
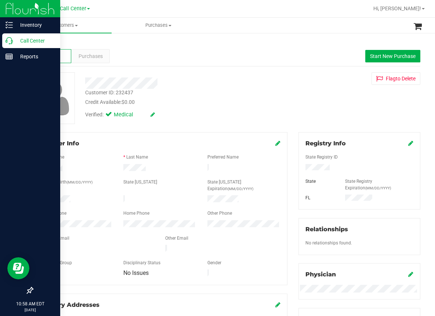
click at [11, 41] on icon at bounding box center [9, 40] width 7 height 7
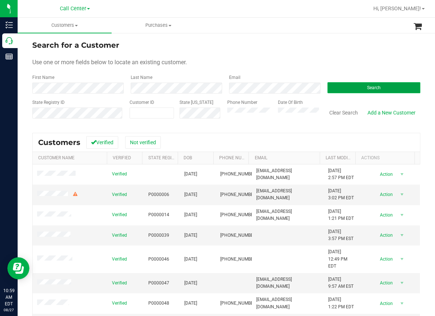
click at [357, 82] on button "Search" at bounding box center [373, 87] width 93 height 11
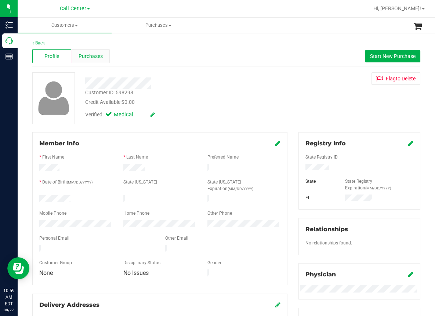
click at [95, 57] on span "Purchases" at bounding box center [91, 56] width 24 height 8
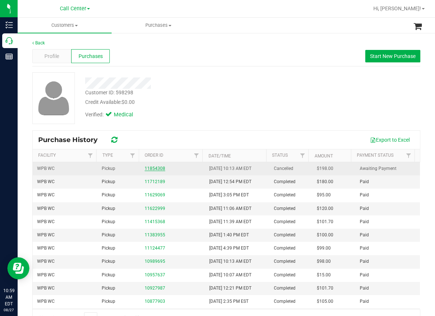
click at [155, 168] on link "11854308" at bounding box center [155, 168] width 21 height 5
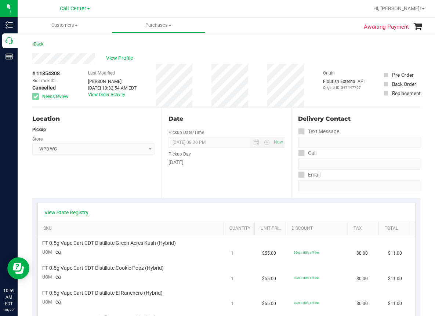
click at [77, 212] on link "View State Registry" at bounding box center [66, 212] width 44 height 7
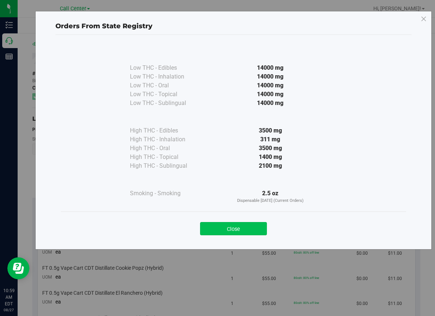
click at [244, 229] on button "Close" at bounding box center [233, 228] width 67 height 13
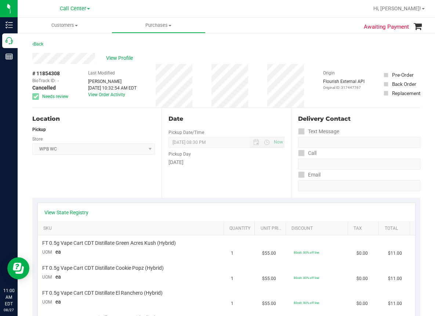
click at [136, 183] on div "Location Pickup Store WPB WC Select Store [PERSON_NAME][GEOGRAPHIC_DATA] [PERSO…" at bounding box center [96, 153] width 129 height 90
click at [142, 182] on div "Location Pickup Store WPB WC Select Store [PERSON_NAME][GEOGRAPHIC_DATA] [PERSO…" at bounding box center [96, 153] width 129 height 90
click at [164, 187] on div "Date Pickup Date/Time [DATE] Now [DATE] 08:30 PM Now Pickup Day [DATE]" at bounding box center [225, 153] width 129 height 90
click at [41, 177] on div "Location Pickup Store WPB WC Select Store [PERSON_NAME][GEOGRAPHIC_DATA] [PERSO…" at bounding box center [96, 153] width 129 height 90
click at [58, 169] on div "Location Pickup Store WPB WC Select Store [PERSON_NAME][GEOGRAPHIC_DATA] [PERSO…" at bounding box center [96, 153] width 129 height 90
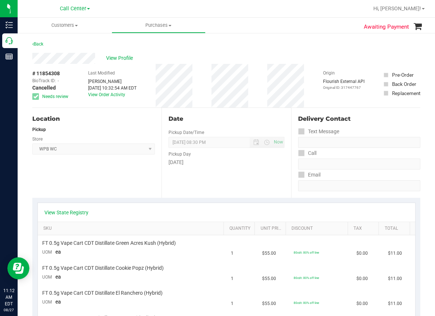
drag, startPoint x: 241, startPoint y: 11, endPoint x: 236, endPoint y: 11, distance: 5.5
click at [241, 11] on div at bounding box center [249, 8] width 237 height 14
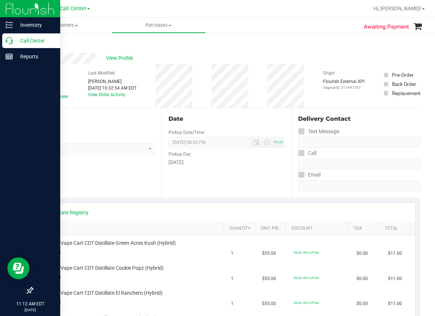
click at [10, 38] on icon at bounding box center [9, 40] width 7 height 7
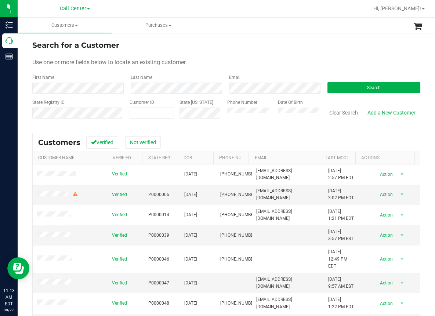
click at [205, 64] on div "Use one or more fields below to locate an existing customer." at bounding box center [226, 62] width 388 height 9
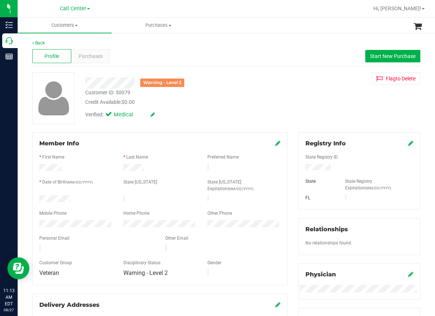
click at [147, 41] on div "Back" at bounding box center [226, 43] width 388 height 7
click at [29, 121] on div at bounding box center [53, 98] width 53 height 52
click at [161, 44] on div "Back" at bounding box center [226, 43] width 388 height 7
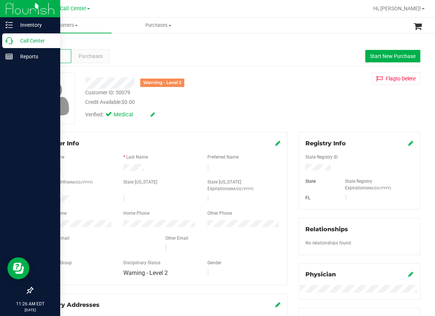
click at [9, 40] on icon at bounding box center [9, 40] width 7 height 7
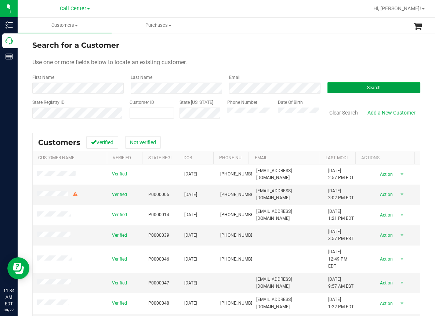
click at [336, 85] on button "Search" at bounding box center [373, 87] width 93 height 11
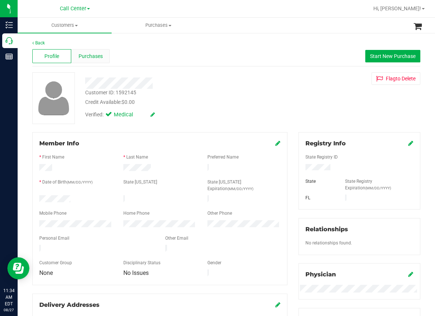
click at [97, 56] on span "Purchases" at bounding box center [91, 56] width 24 height 8
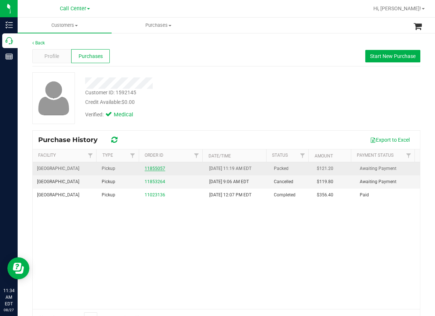
click at [148, 168] on link "11855057" at bounding box center [155, 168] width 21 height 5
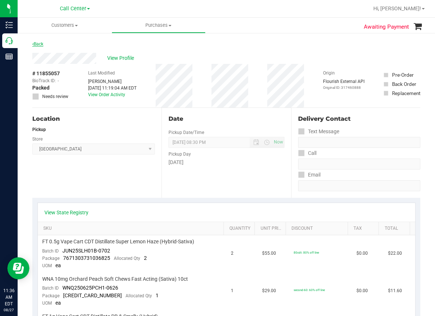
click at [40, 43] on link "Back" at bounding box center [37, 43] width 11 height 5
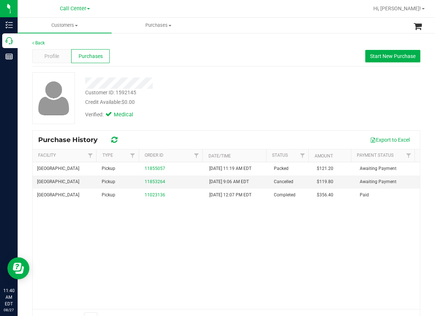
click at [56, 228] on div "South Tampa WC Pickup 11855057 [DATE] 11:19 AM EDT Packed $121.20 Awaiting Paym…" at bounding box center [226, 235] width 387 height 147
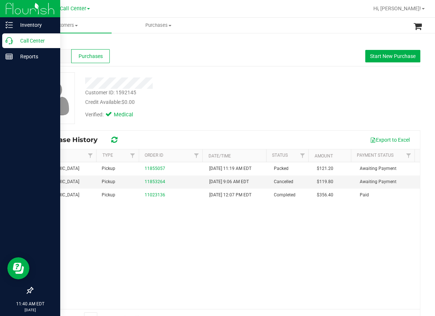
click at [9, 44] on div "Call Center" at bounding box center [31, 40] width 58 height 15
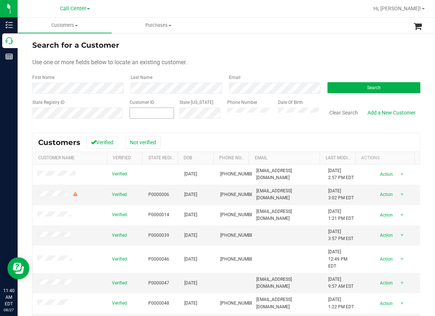
click at [0, 0] on input "text" at bounding box center [0, 0] width 0 height 0
paste input "1517018"
type input "1517018"
click at [342, 91] on button "Search" at bounding box center [373, 87] width 93 height 11
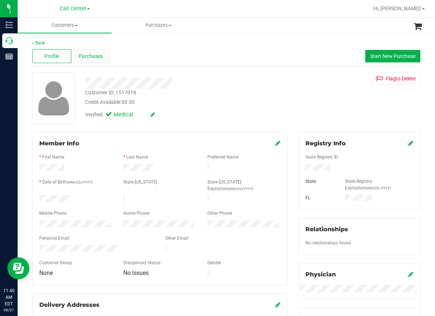
click at [96, 58] on span "Purchases" at bounding box center [91, 56] width 24 height 8
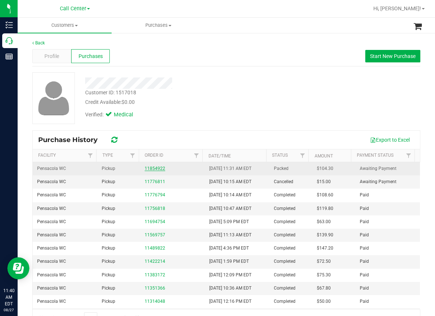
click at [154, 168] on link "11854922" at bounding box center [155, 168] width 21 height 5
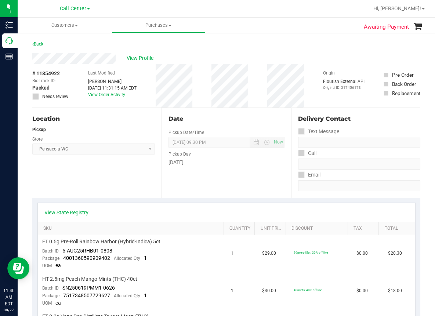
click at [43, 179] on div "Location Pickup Store Pensacola WC Select Store [PERSON_NAME][GEOGRAPHIC_DATA] …" at bounding box center [96, 153] width 129 height 90
click at [138, 60] on span "View Profile" at bounding box center [141, 58] width 29 height 8
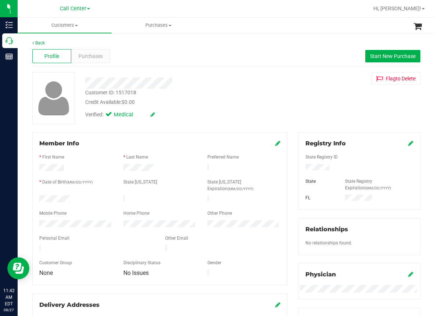
click at [270, 10] on div at bounding box center [249, 8] width 237 height 14
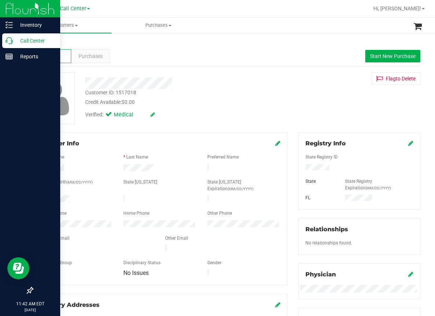
click at [10, 41] on icon at bounding box center [9, 40] width 7 height 7
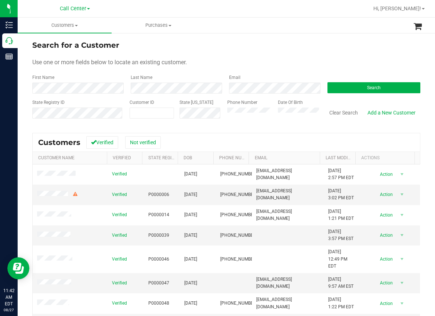
click at [213, 56] on form "Search for a Customer Use one or more fields below to locate an existing custom…" at bounding box center [226, 82] width 388 height 85
click at [344, 89] on button "Search" at bounding box center [373, 87] width 93 height 11
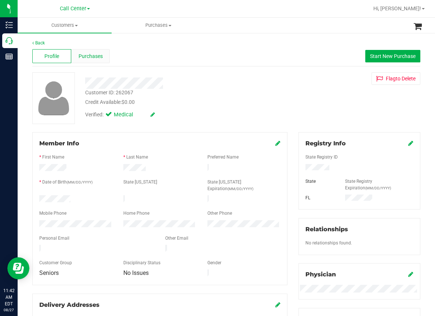
click at [98, 56] on span "Purchases" at bounding box center [91, 56] width 24 height 8
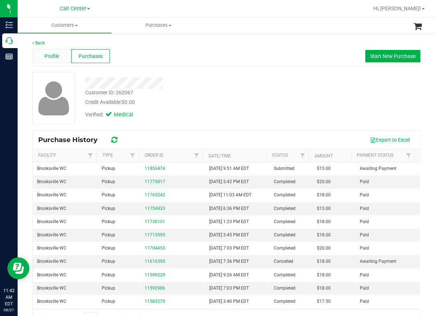
click at [51, 54] on span "Profile" at bounding box center [51, 56] width 15 height 8
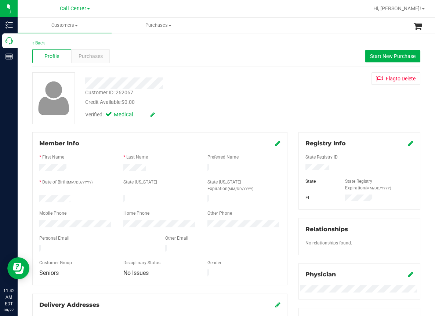
click at [25, 121] on div "Back Profile Purchases Start New Purchase Customer ID: 262067 Credit Available:…" at bounding box center [226, 293] width 417 height 522
click at [93, 57] on span "Purchases" at bounding box center [91, 56] width 24 height 8
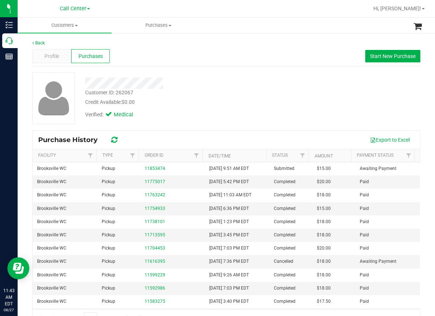
click at [153, 44] on div "Back" at bounding box center [226, 43] width 388 height 7
click at [49, 54] on span "Profile" at bounding box center [51, 56] width 15 height 8
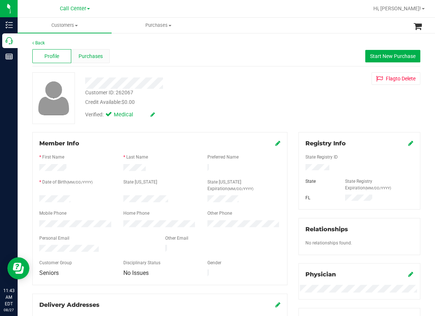
click at [91, 54] on span "Purchases" at bounding box center [91, 56] width 24 height 8
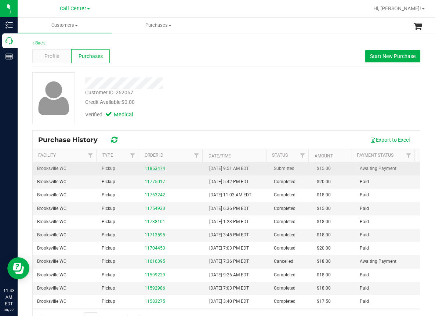
click at [151, 169] on link "11853474" at bounding box center [155, 168] width 21 height 5
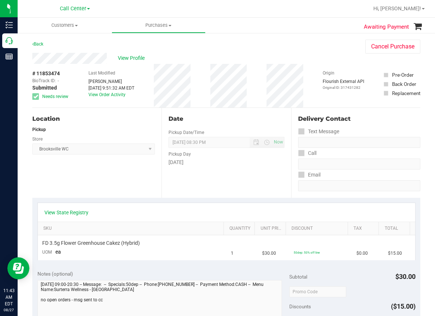
click at [114, 184] on div "Location Pickup Store [GEOGRAPHIC_DATA] WC Select Store [PERSON_NAME][GEOGRAPHI…" at bounding box center [96, 153] width 129 height 90
click at [43, 181] on div "Location Pickup Store [GEOGRAPHIC_DATA] WC Select Store [PERSON_NAME][GEOGRAPHI…" at bounding box center [96, 153] width 129 height 90
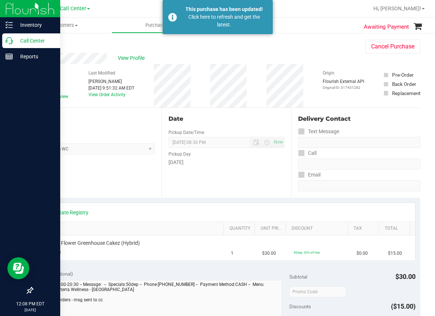
click at [10, 39] on icon at bounding box center [9, 40] width 7 height 7
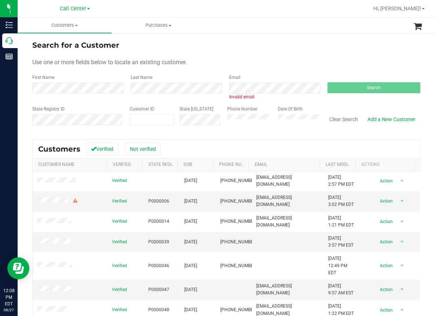
click at [316, 59] on div "Use one or more fields below to locate an existing customer." at bounding box center [226, 62] width 388 height 9
click at [201, 89] on div "First Name Last Name Email Invalid email Search" at bounding box center [226, 87] width 388 height 26
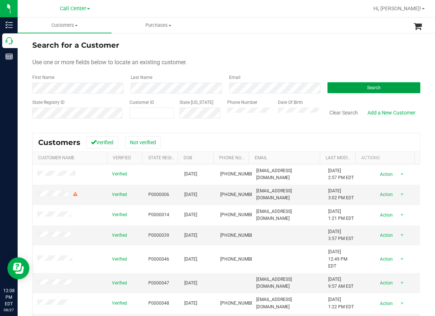
click at [359, 84] on button "Search" at bounding box center [373, 87] width 93 height 11
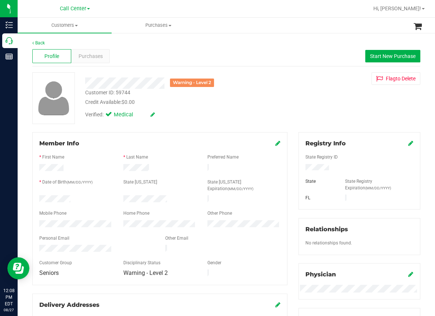
click at [105, 48] on div "Profile Purchases Start New Purchase" at bounding box center [226, 56] width 388 height 20
click at [23, 109] on div "Back Profile Purchases Start New Purchase Warning - Level 2 Customer ID: 59744 …" at bounding box center [226, 292] width 417 height 520
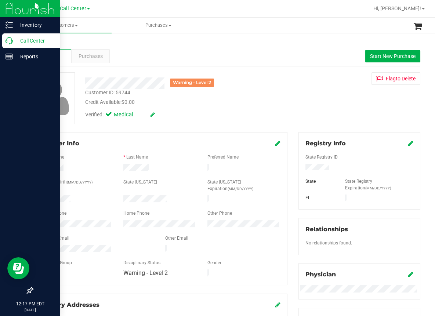
click at [11, 45] on div "Call Center" at bounding box center [31, 40] width 58 height 15
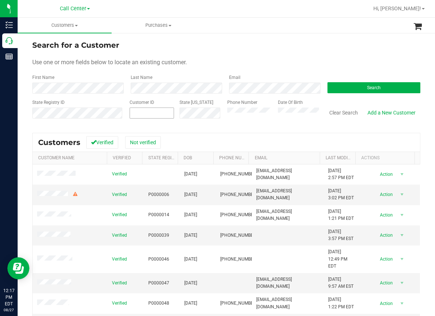
click at [0, 0] on input "text" at bounding box center [0, 0] width 0 height 0
paste input "633475"
type input "633475"
click at [361, 89] on button "Search" at bounding box center [373, 87] width 93 height 11
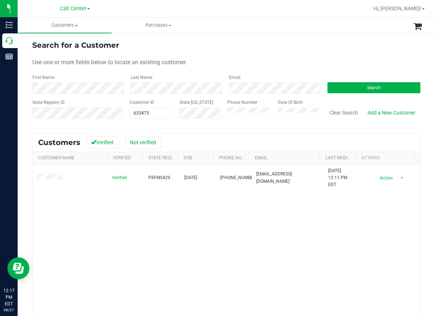
click at [124, 233] on div "Verified P8FM5429 [DATE] (860) 597-9268 [EMAIL_ADDRESS][DOMAIN_NAME] [DATE] 12:…" at bounding box center [226, 263] width 387 height 199
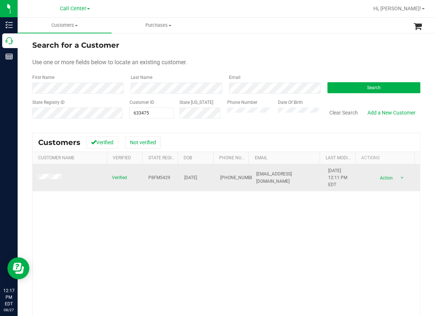
click at [140, 176] on tr "Verified P8FM5429 [DATE] (860) 597-9268 [EMAIL_ADDRESS][DOMAIN_NAME] [DATE] 12:…" at bounding box center [226, 177] width 387 height 27
click at [159, 178] on span "P8FM5429" at bounding box center [159, 177] width 22 height 7
copy span "P8FM5429"
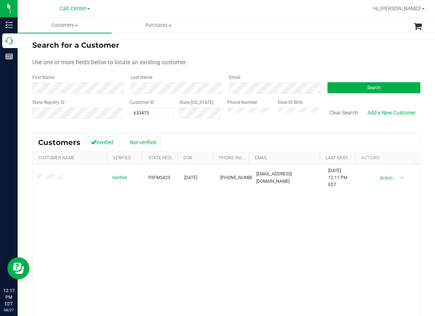
click at [152, 197] on div "Verified P8FM5429 [DATE] (860) 597-9268 [EMAIL_ADDRESS][DOMAIN_NAME] [DATE] 12:…" at bounding box center [226, 263] width 387 height 199
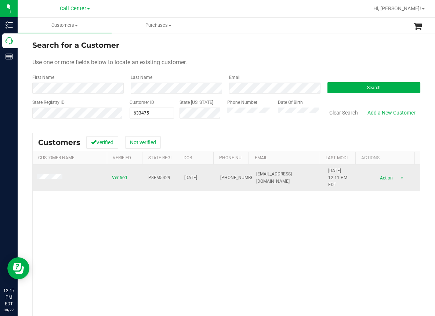
click at [190, 176] on span "[DATE]" at bounding box center [190, 177] width 13 height 7
copy span "[DATE]"
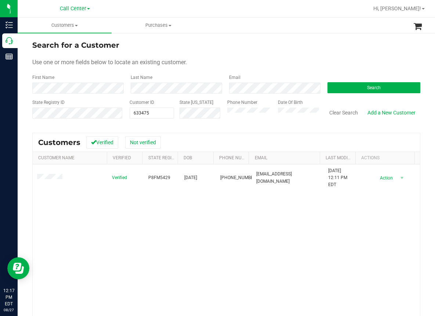
drag, startPoint x: 101, startPoint y: 234, endPoint x: 103, endPoint y: 229, distance: 5.6
click at [101, 233] on div "Verified P8FM5429 [DATE] (860) 597-9268 [EMAIL_ADDRESS][DOMAIN_NAME] [DATE] 12:…" at bounding box center [226, 263] width 387 height 199
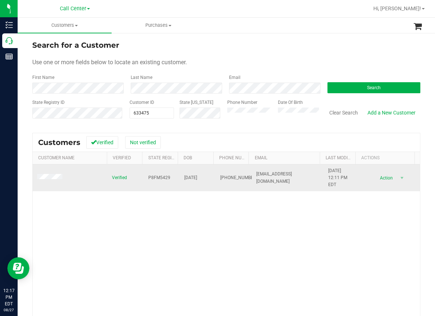
click at [220, 178] on span "[PHONE_NUMBER]" at bounding box center [238, 177] width 37 height 7
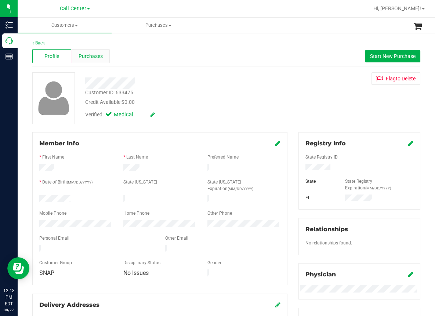
click at [91, 55] on span "Purchases" at bounding box center [91, 56] width 24 height 8
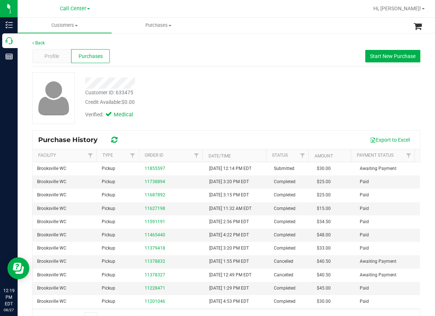
click at [164, 95] on div "Customer ID: 633475 Credit Available: $0.00" at bounding box center [180, 97] width 200 height 17
click at [189, 9] on div at bounding box center [249, 8] width 237 height 14
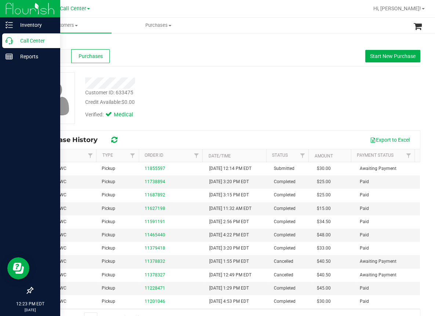
click at [24, 41] on p "Call Center" at bounding box center [35, 40] width 44 height 9
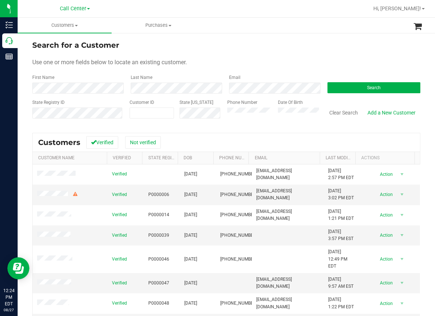
click at [183, 58] on div "Use one or more fields below to locate an existing customer." at bounding box center [226, 62] width 388 height 9
click at [271, 21] on ul "Customers All customers Add a new customer All physicians Purchases All purchas…" at bounding box center [235, 26] width 435 height 16
click at [341, 84] on button "Search" at bounding box center [373, 87] width 93 height 11
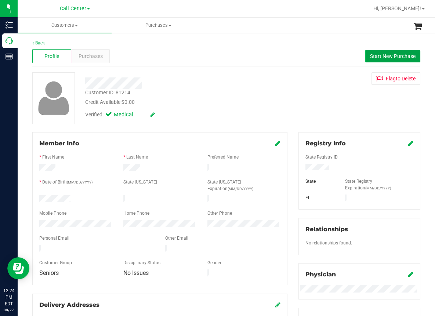
click at [375, 55] on span "Start New Purchase" at bounding box center [392, 56] width 45 height 6
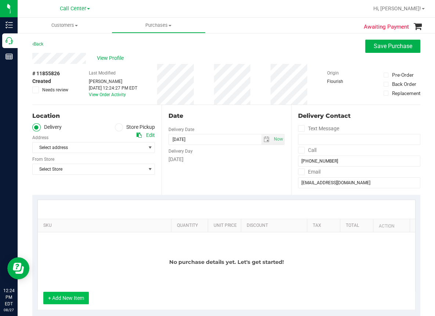
click at [75, 298] on button "+ Add New Item" at bounding box center [65, 298] width 45 height 12
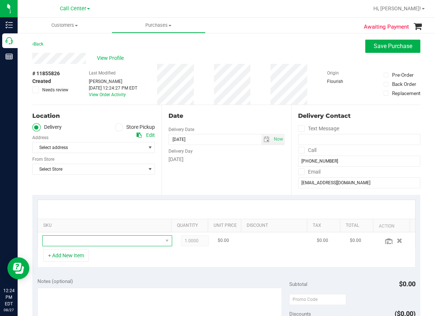
click at [56, 241] on span "NO DATA FOUND" at bounding box center [103, 241] width 120 height 10
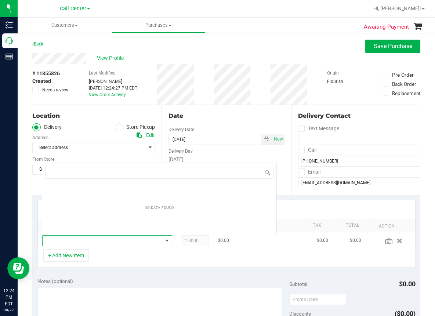
scroll to position [11, 113]
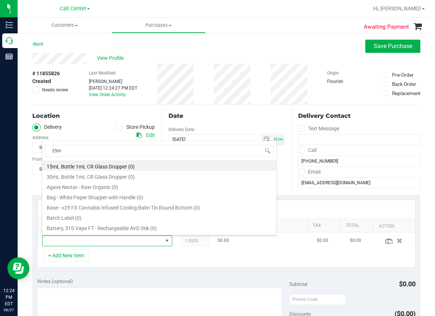
type input "25mg"
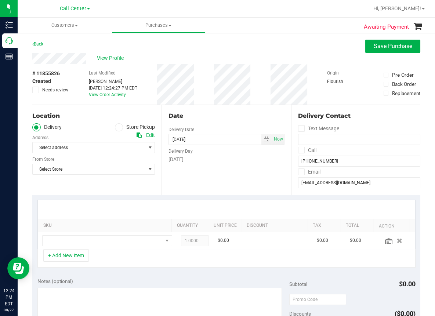
click at [117, 127] on icon at bounding box center [119, 127] width 4 height 0
click at [0, 0] on input "Store Pickup" at bounding box center [0, 0] width 0 height 0
click at [74, 147] on span "Select Store" at bounding box center [89, 147] width 113 height 10
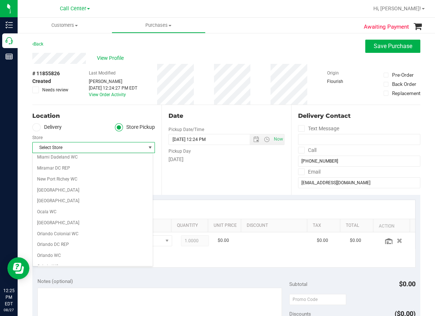
scroll to position [273, 0]
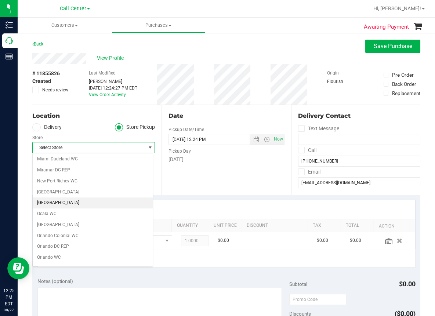
click at [53, 202] on li "[GEOGRAPHIC_DATA]" at bounding box center [93, 202] width 120 height 11
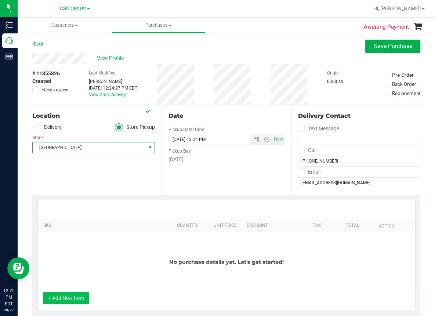
click at [65, 298] on button "+ Add New Item" at bounding box center [65, 298] width 45 height 12
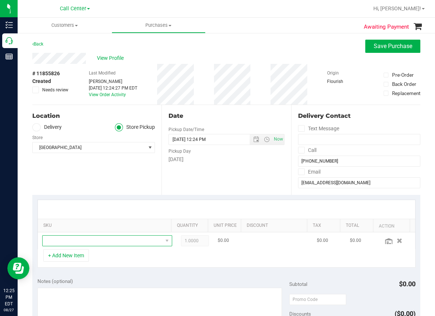
click at [60, 239] on span "NO DATA FOUND" at bounding box center [103, 241] width 120 height 10
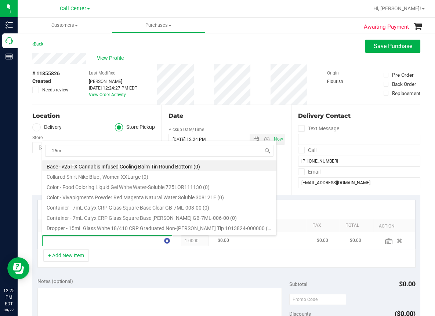
type input "25mg"
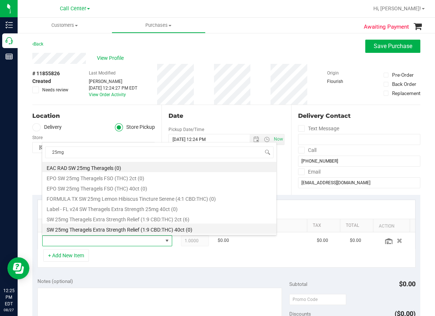
click at [77, 229] on li "SW 25mg Theragels Extra Strength Relief (1:9 CBD:THC) 40ct (0)" at bounding box center [159, 228] width 234 height 10
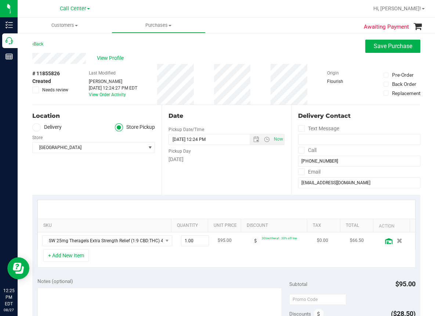
click at [385, 242] on icon at bounding box center [388, 241] width 7 height 6
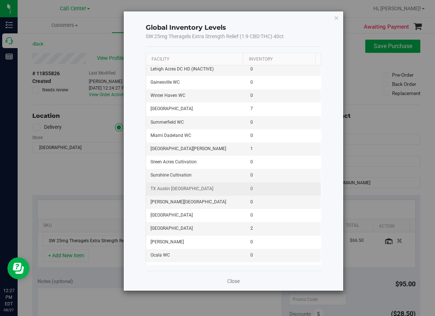
scroll to position [941, 0]
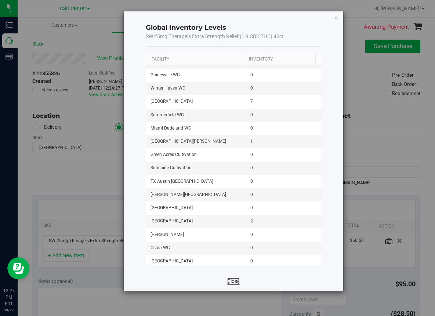
click at [232, 280] on link "Close" at bounding box center [233, 280] width 12 height 7
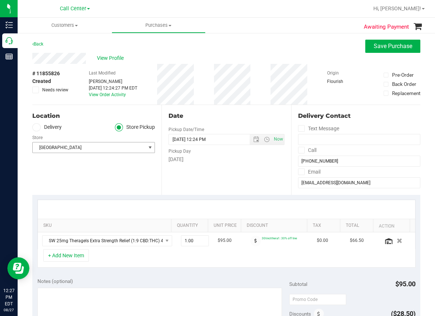
click at [68, 146] on span "[GEOGRAPHIC_DATA]" at bounding box center [89, 147] width 113 height 10
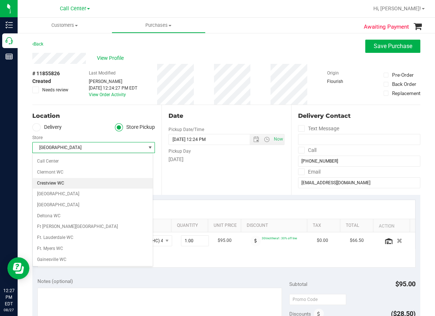
scroll to position [0, 0]
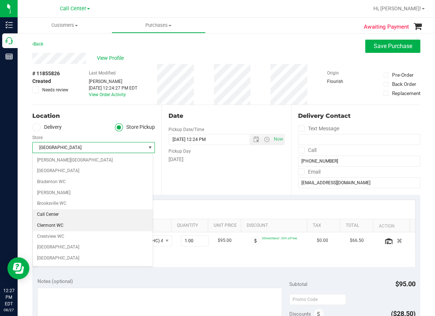
drag, startPoint x: 41, startPoint y: 219, endPoint x: 44, endPoint y: 214, distance: 6.1
click at [46, 212] on li "Call Center" at bounding box center [93, 214] width 120 height 11
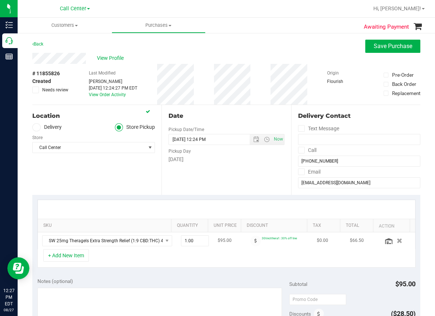
click at [397, 239] on icon "button" at bounding box center [400, 240] width 6 height 5
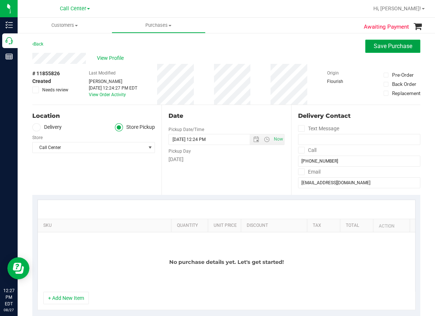
click at [384, 44] on span "Save Purchase" at bounding box center [392, 46] width 39 height 7
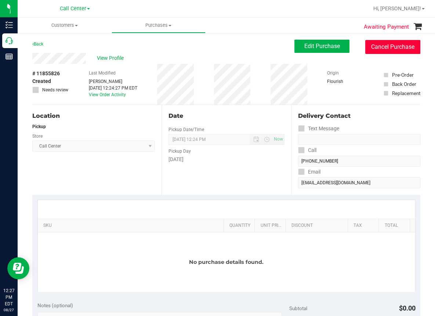
click at [388, 45] on button "Cancel Purchase" at bounding box center [392, 47] width 55 height 14
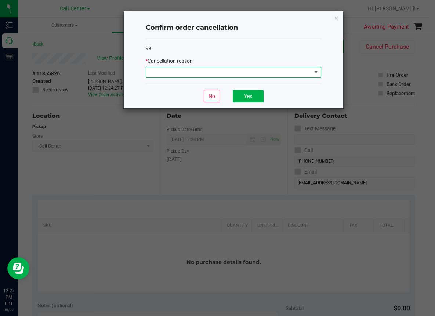
click at [204, 73] on span at bounding box center [228, 72] width 165 height 10
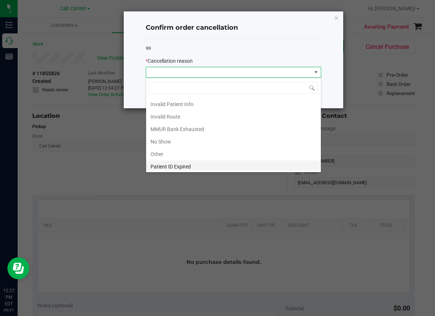
scroll to position [38, 0]
click at [177, 160] on li "Preferred Product OOS" at bounding box center [233, 165] width 175 height 12
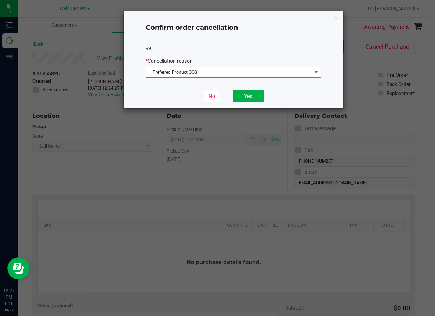
click at [170, 72] on span "Preferred Product OOS" at bounding box center [228, 72] width 165 height 10
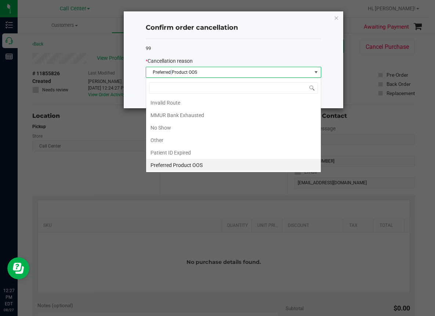
click at [170, 72] on span "Preferred Product OOS" at bounding box center [228, 72] width 165 height 10
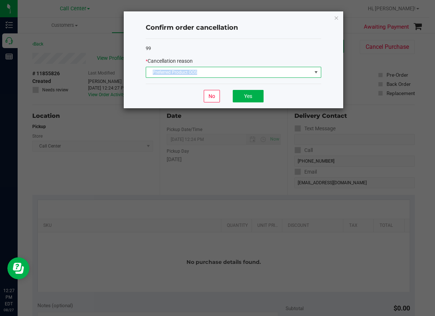
click at [170, 72] on span "Preferred Product OOS" at bounding box center [228, 72] width 165 height 10
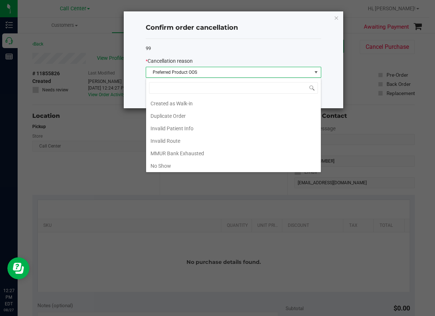
scroll to position [11, 175]
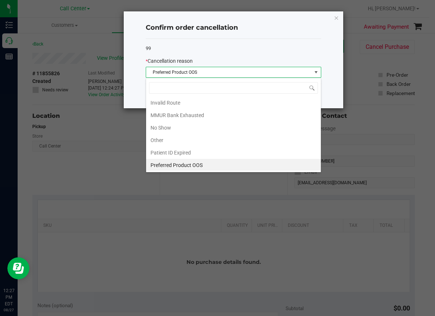
click at [170, 72] on span "Preferred Product OOS" at bounding box center [228, 72] width 165 height 10
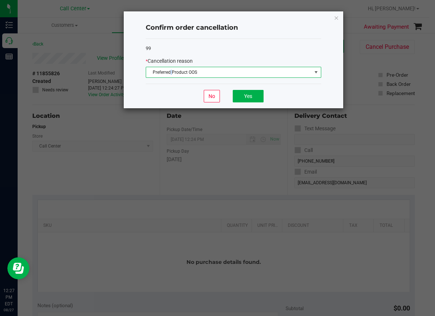
click at [171, 72] on span "Preferred Product OOS" at bounding box center [228, 72] width 165 height 10
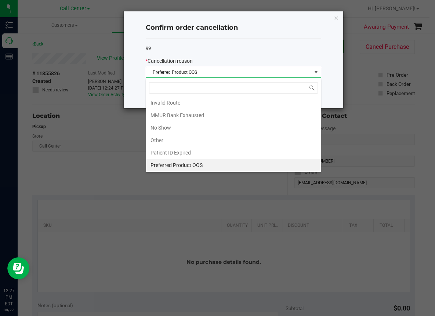
click at [171, 72] on span "Preferred Product OOS" at bounding box center [228, 72] width 165 height 10
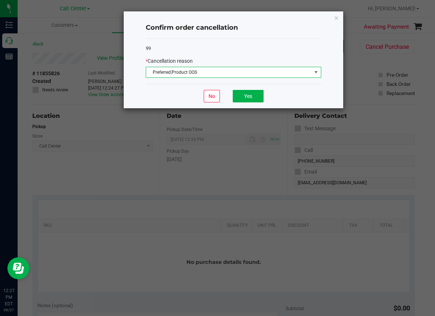
click at [171, 72] on span "Preferred Product OOS" at bounding box center [228, 72] width 165 height 10
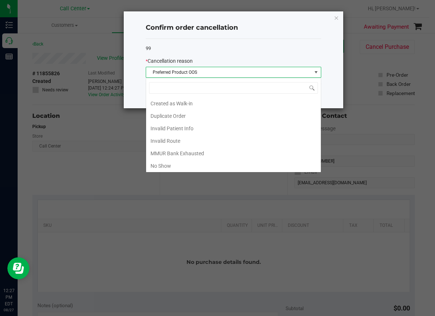
scroll to position [38, 0]
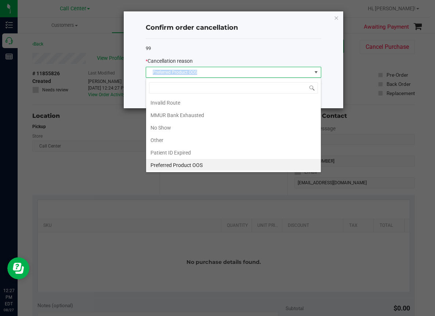
click at [171, 72] on span "Preferred Product OOS" at bounding box center [228, 72] width 165 height 10
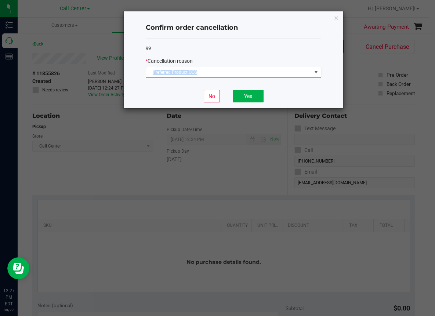
copy span "Preferred Product OOS"
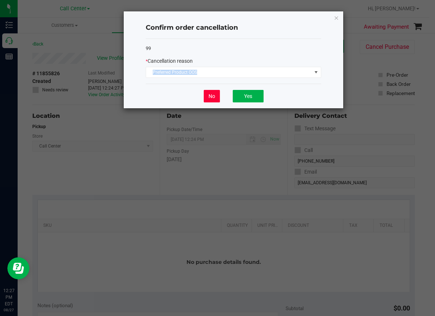
click at [211, 94] on button "No" at bounding box center [212, 96] width 16 height 12
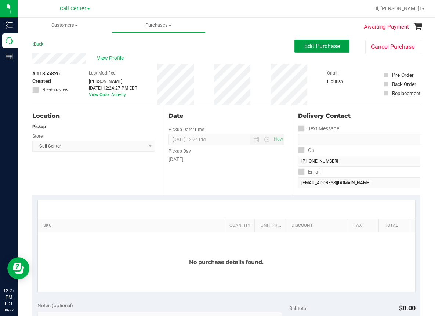
click at [308, 48] on span "Edit Purchase" at bounding box center [322, 46] width 36 height 7
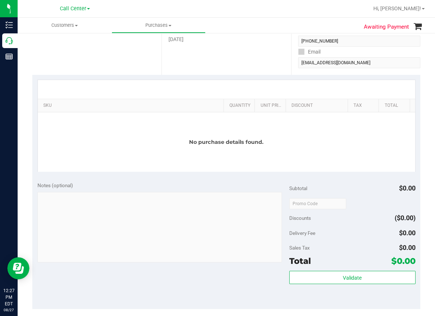
scroll to position [147, 0]
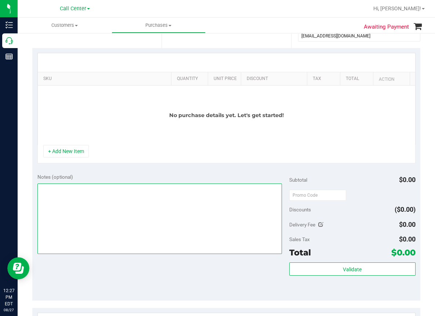
click at [40, 197] on textarea at bounding box center [159, 218] width 245 height 70
paste textarea "Preferred Product OOS"
click at [105, 189] on textarea at bounding box center [159, 218] width 245 height 70
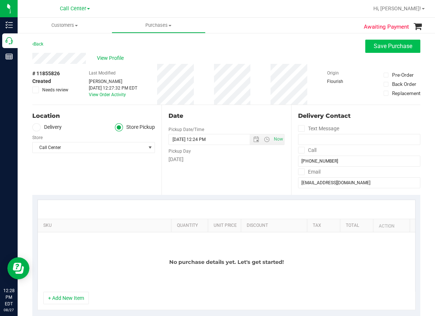
type textarea "Preferred Product OOS mjs"
click at [378, 44] on span "Save Purchase" at bounding box center [392, 46] width 39 height 7
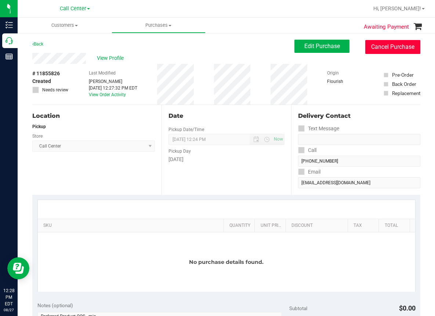
click at [383, 47] on button "Cancel Purchase" at bounding box center [392, 47] width 55 height 14
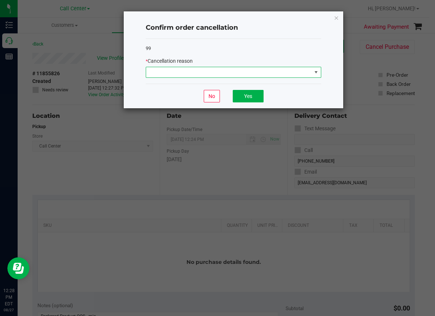
click at [228, 72] on span at bounding box center [228, 72] width 165 height 10
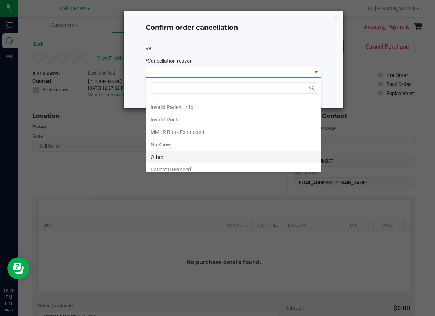
scroll to position [38, 0]
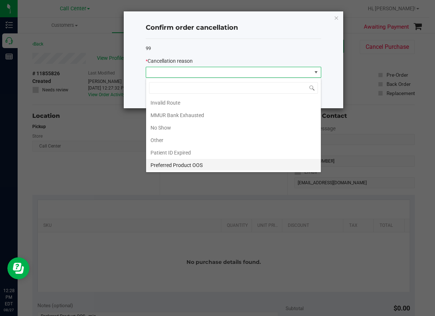
click at [179, 160] on li "Preferred Product OOS" at bounding box center [233, 165] width 175 height 12
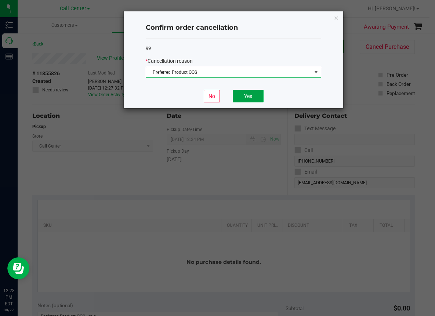
click at [251, 91] on button "Yes" at bounding box center [248, 96] width 31 height 12
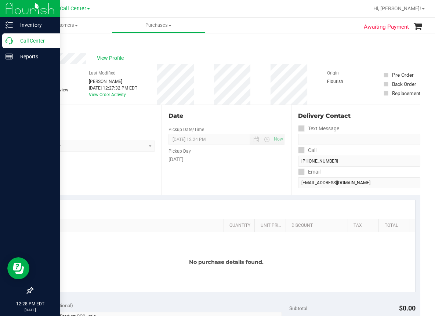
click at [9, 39] on icon at bounding box center [9, 40] width 7 height 7
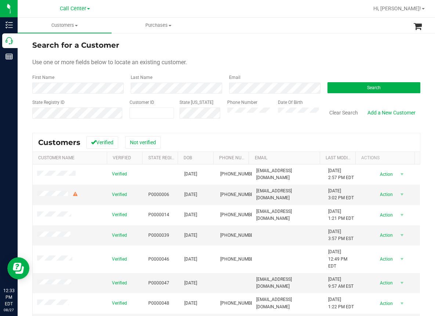
drag, startPoint x: 7, startPoint y: 184, endPoint x: 43, endPoint y: 132, distance: 63.5
click at [43, 132] on div "Search for a Customer Use one or more fields below to locate an existing custom…" at bounding box center [226, 210] width 417 height 356
click at [26, 133] on div "Search for a Customer Use one or more fields below to locate an existing custom…" at bounding box center [226, 210] width 417 height 356
click at [138, 115] on input "text" at bounding box center [152, 113] width 44 height 10
paste input "1597000"
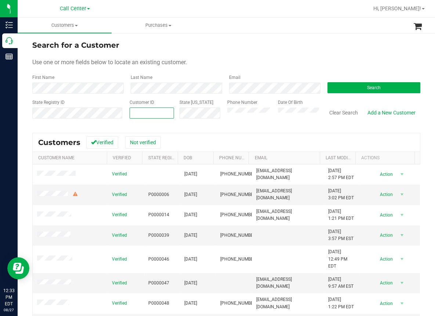
type input "1597000"
click at [343, 87] on button "Search" at bounding box center [373, 87] width 93 height 11
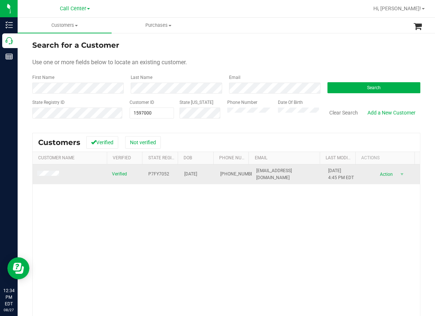
click at [220, 176] on span "[PHONE_NUMBER]" at bounding box center [238, 174] width 37 height 7
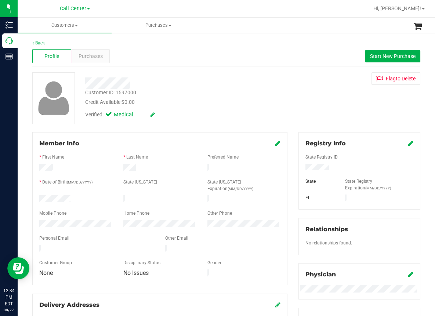
click at [21, 196] on div "Back Profile Purchases Start New Purchase Customer ID: 1597000 Credit Available…" at bounding box center [226, 284] width 417 height 505
click at [98, 56] on span "Purchases" at bounding box center [91, 56] width 24 height 8
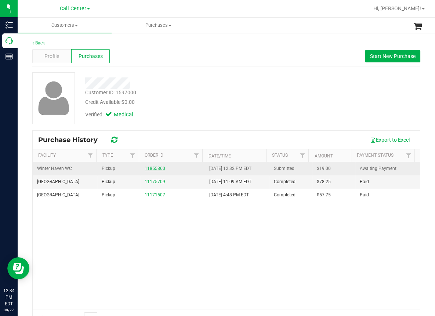
click at [152, 168] on link "11855860" at bounding box center [155, 168] width 21 height 5
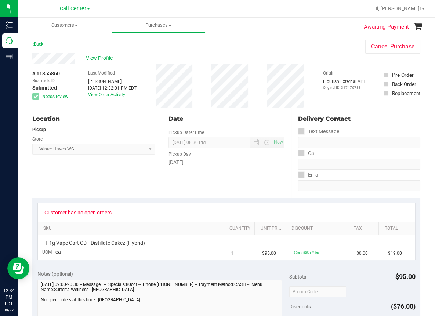
click at [149, 186] on div "Location Pickup Store [GEOGRAPHIC_DATA] WC Select Store [PERSON_NAME][GEOGRAPHI…" at bounding box center [96, 153] width 129 height 90
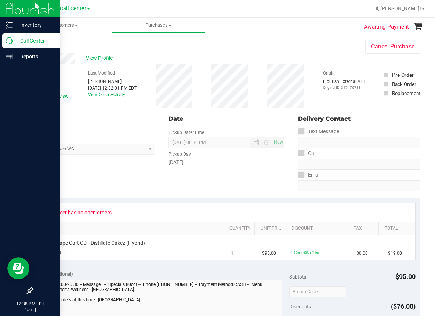
click at [11, 38] on icon at bounding box center [9, 40] width 7 height 7
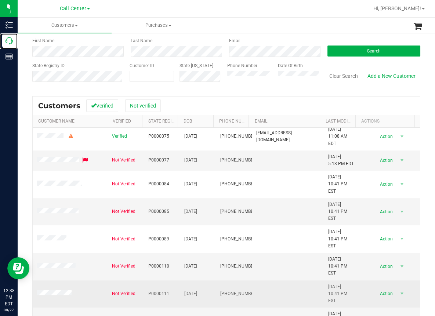
scroll to position [72, 0]
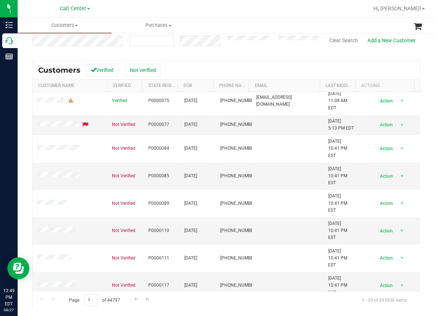
drag, startPoint x: 147, startPoint y: 9, endPoint x: 135, endPoint y: 15, distance: 13.6
click at [147, 10] on div at bounding box center [249, 8] width 237 height 14
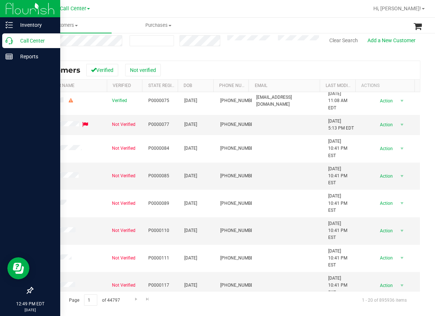
click at [8, 42] on icon at bounding box center [9, 40] width 7 height 7
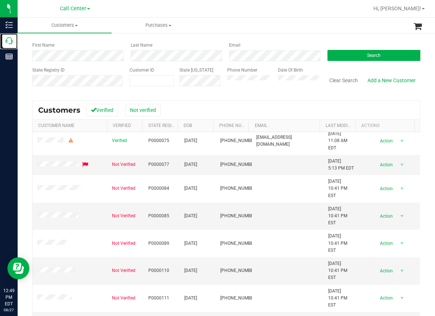
scroll to position [0, 0]
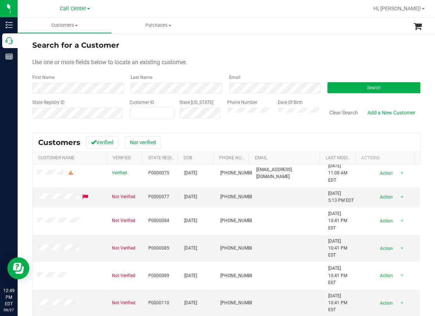
click at [253, 45] on div "Search for a Customer" at bounding box center [226, 45] width 388 height 11
click at [374, 87] on span "Search" at bounding box center [374, 87] width 14 height 5
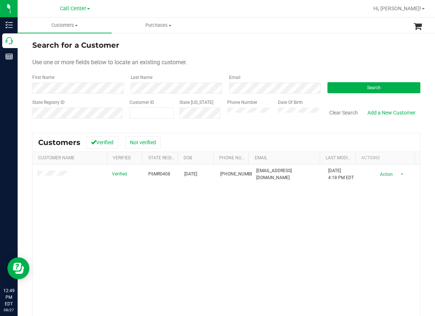
click at [137, 212] on div "Verified P6MR0408 [DATE] (863) 449-6564 [EMAIL_ADDRESS][DOMAIN_NAME] [DATE] 4:1…" at bounding box center [226, 263] width 387 height 199
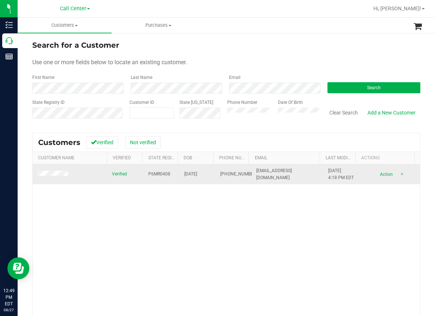
click at [153, 173] on span "P6MR0408" at bounding box center [159, 174] width 22 height 7
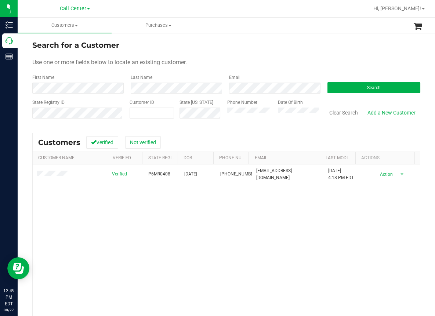
click at [130, 212] on div "Verified P6MR0408 [DATE] (863) 449-6564 [EMAIL_ADDRESS][DOMAIN_NAME] [DATE] 4:1…" at bounding box center [226, 263] width 387 height 199
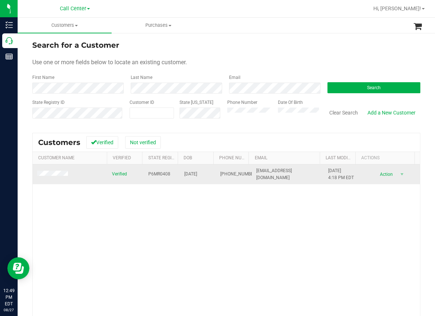
click at [194, 176] on span "[DATE]" at bounding box center [190, 174] width 13 height 7
copy span "[DATE]"
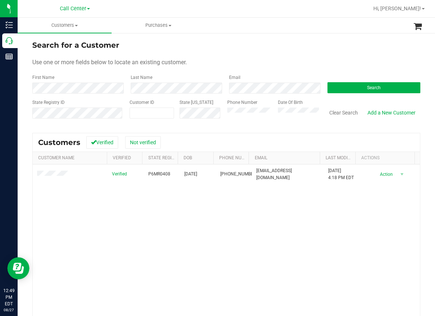
click at [103, 241] on div "Verified P6MR0408 [DATE] (863) 449-6564 [EMAIL_ADDRESS][DOMAIN_NAME] [DATE] 4:1…" at bounding box center [226, 263] width 387 height 199
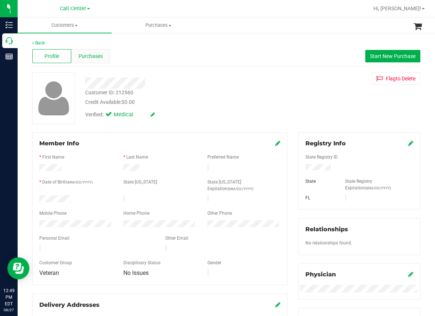
click at [102, 53] on div "Purchases" at bounding box center [90, 56] width 39 height 14
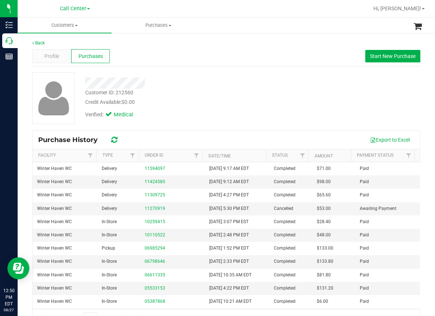
click at [169, 59] on div "Profile Purchases Start New Purchase" at bounding box center [226, 56] width 388 height 20
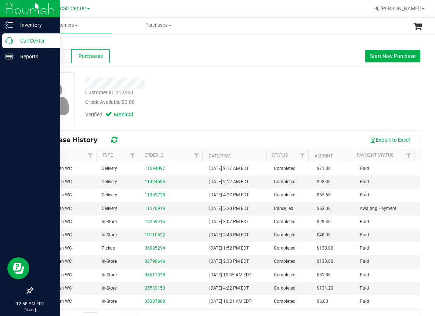
click at [13, 41] on p "Call Center" at bounding box center [35, 40] width 44 height 9
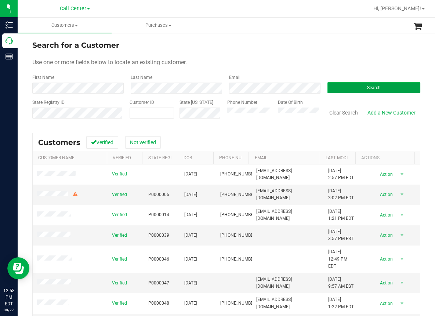
drag, startPoint x: 359, startPoint y: 85, endPoint x: 355, endPoint y: 88, distance: 4.8
click at [358, 85] on button "Search" at bounding box center [373, 87] width 93 height 11
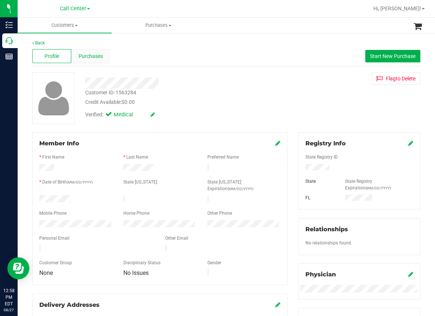
click at [96, 58] on span "Purchases" at bounding box center [91, 56] width 24 height 8
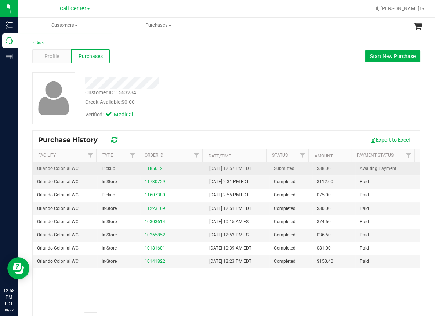
click at [155, 169] on link "11856121" at bounding box center [155, 168] width 21 height 5
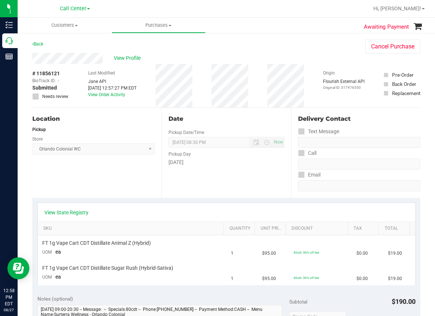
scroll to position [37, 0]
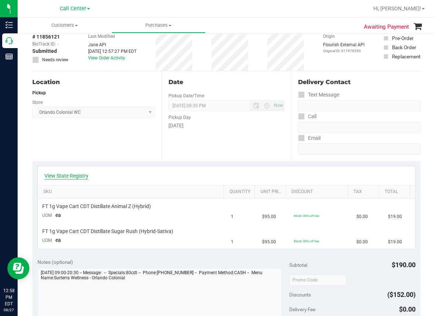
click at [76, 176] on link "View State Registry" at bounding box center [66, 175] width 44 height 7
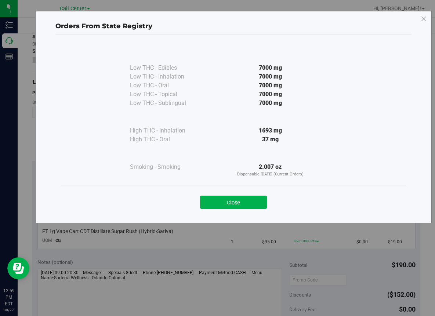
click at [118, 206] on div "Close" at bounding box center [233, 200] width 334 height 18
click at [187, 236] on div "Orders From State Registry Low THC - Edibles 7000 mg" at bounding box center [220, 158] width 440 height 316
click at [238, 196] on button "Close" at bounding box center [233, 202] width 67 height 13
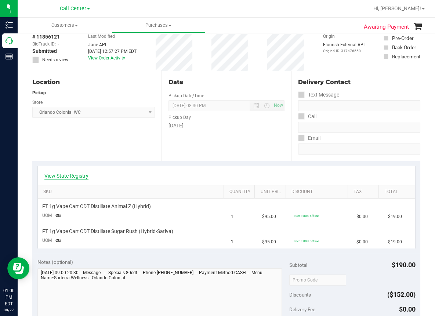
click at [79, 175] on link "View State Registry" at bounding box center [66, 175] width 44 height 7
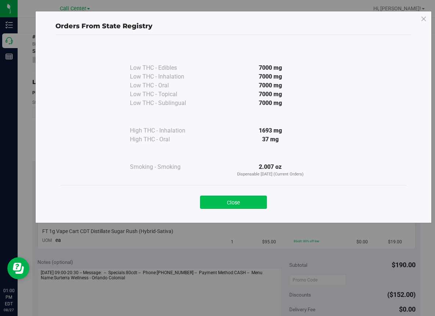
click at [248, 198] on button "Close" at bounding box center [233, 202] width 67 height 13
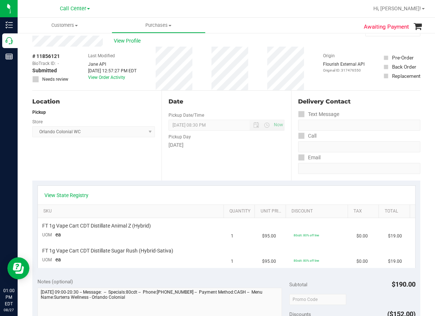
scroll to position [0, 0]
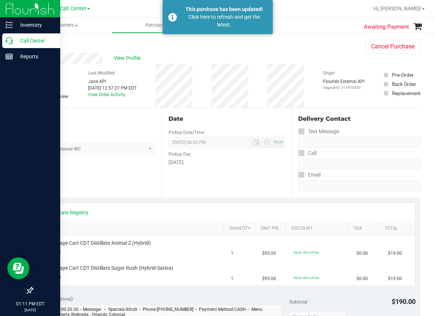
click at [12, 43] on icon at bounding box center [9, 40] width 7 height 7
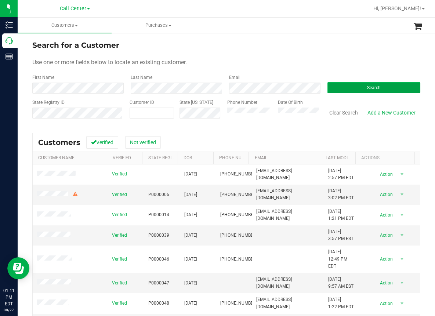
click at [356, 87] on button "Search" at bounding box center [373, 87] width 93 height 11
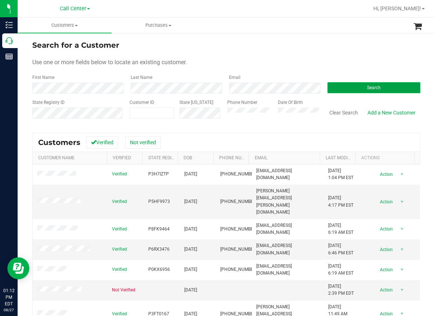
click at [367, 85] on span "Search" at bounding box center [374, 87] width 14 height 5
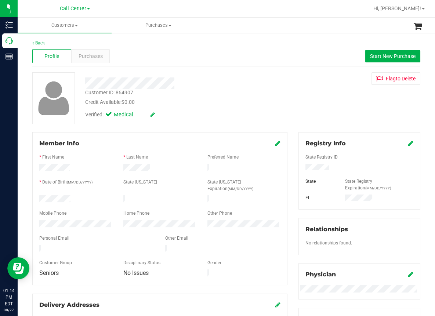
click at [274, 95] on div "Customer ID: 864907 Credit Available: $0.00" at bounding box center [180, 97] width 200 height 17
click at [89, 56] on span "Purchases" at bounding box center [91, 56] width 24 height 8
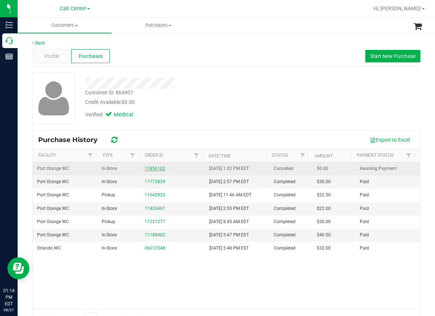
click at [152, 169] on link "11856162" at bounding box center [155, 168] width 21 height 5
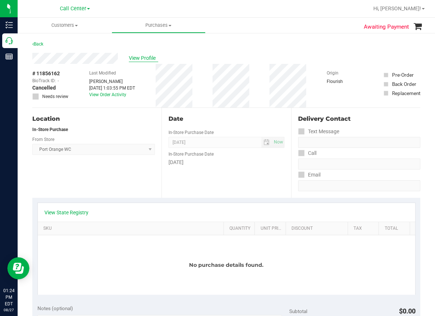
click at [151, 59] on span "View Profile" at bounding box center [143, 58] width 29 height 8
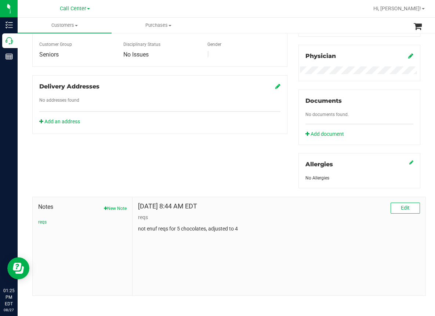
scroll to position [220, 0]
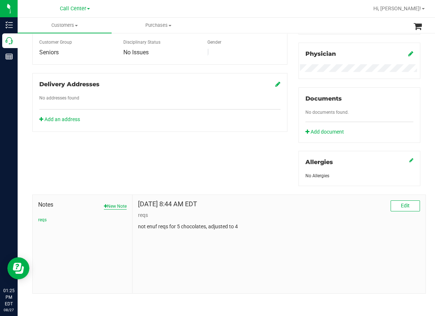
click at [118, 204] on button "New Note" at bounding box center [115, 206] width 23 height 7
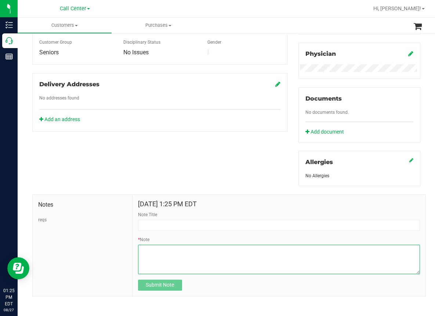
click at [153, 255] on textarea "* Note" at bounding box center [279, 259] width 282 height 29
paste textarea "pci to advise she missed the sale because her phone would not give an option to…"
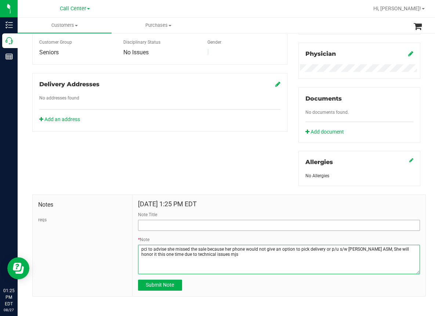
type textarea "pci to advise she missed the sale because her phone would not give an option to…"
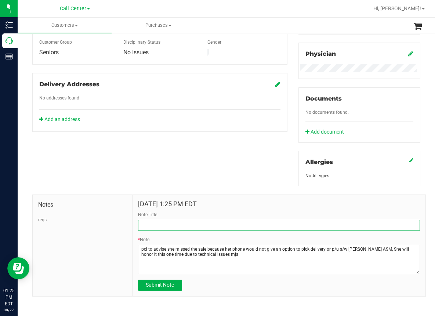
click at [155, 222] on input "Note Title" at bounding box center [279, 225] width 282 height 11
type input "Customer Complaint"
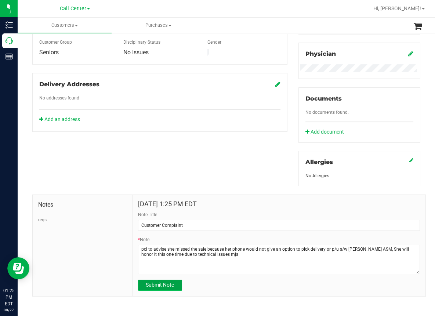
click at [165, 282] on span "Submit Note" at bounding box center [160, 285] width 28 height 6
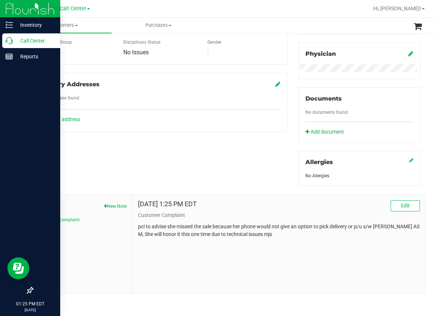
click at [8, 40] on icon at bounding box center [9, 40] width 7 height 7
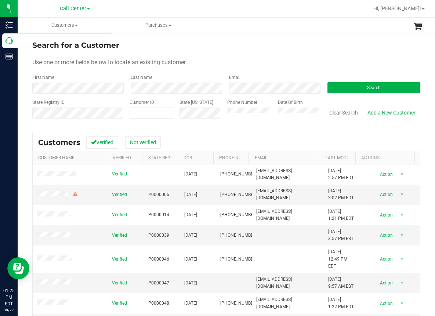
click at [282, 18] on ul "Customers All customers Add a new customer All physicians Purchases All purchas…" at bounding box center [235, 26] width 435 height 16
click at [208, 51] on form "Search for a Customer Use one or more fields below to locate an existing custom…" at bounding box center [226, 82] width 388 height 85
click at [370, 87] on span "Search" at bounding box center [374, 87] width 14 height 5
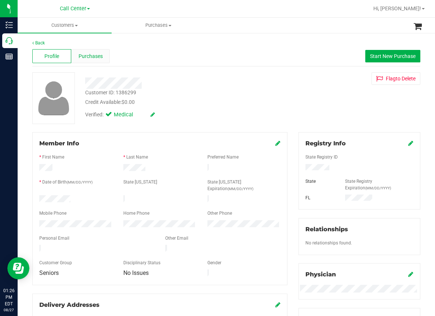
click at [85, 55] on span "Purchases" at bounding box center [91, 56] width 24 height 8
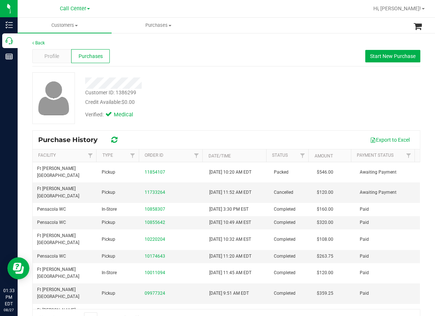
click at [278, 14] on div at bounding box center [249, 8] width 237 height 14
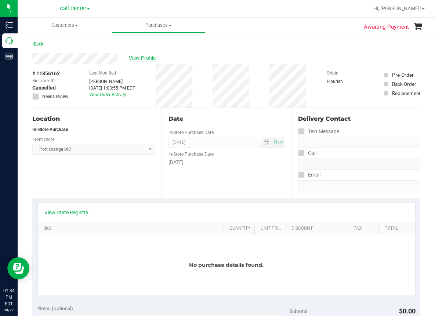
click at [147, 56] on span "View Profile" at bounding box center [143, 58] width 29 height 8
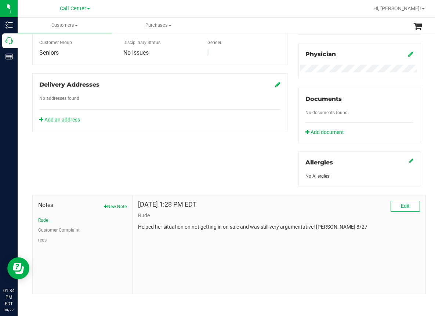
scroll to position [220, 0]
click at [43, 217] on button "Rude" at bounding box center [43, 219] width 10 height 7
click at [46, 227] on button "Customer Complaint" at bounding box center [58, 229] width 41 height 7
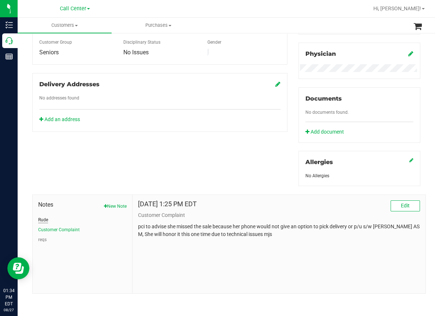
click at [43, 217] on button "Rude" at bounding box center [43, 219] width 10 height 7
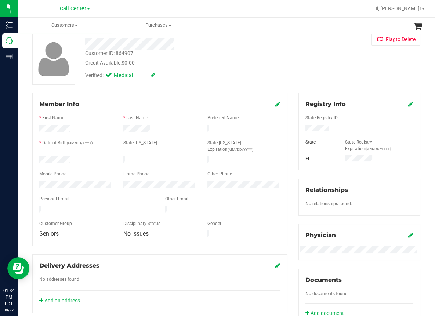
scroll to position [0, 0]
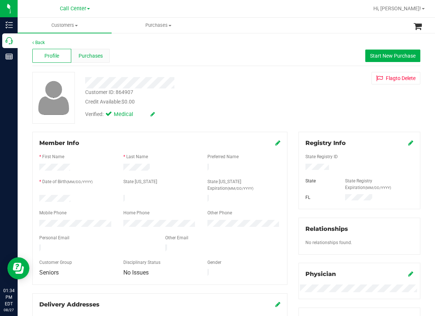
click at [90, 57] on span "Purchases" at bounding box center [91, 56] width 24 height 8
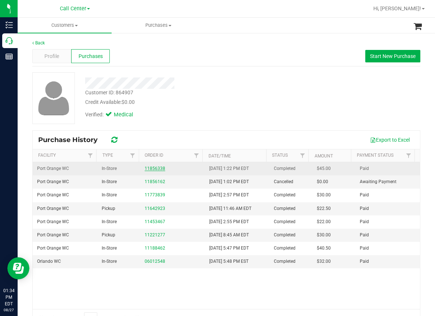
click at [149, 170] on link "11856338" at bounding box center [155, 168] width 21 height 5
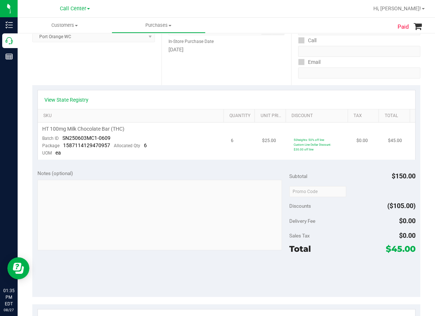
scroll to position [110, 0]
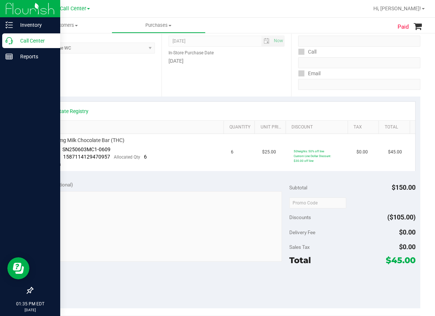
click at [11, 40] on icon at bounding box center [9, 40] width 7 height 7
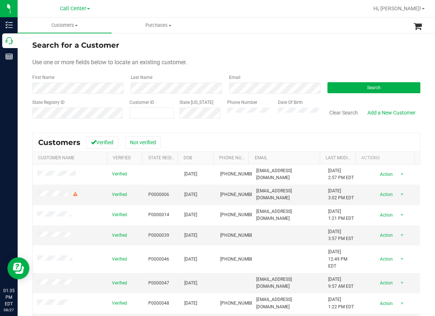
click at [183, 69] on form "Search for a Customer Use one or more fields below to locate an existing custom…" at bounding box center [226, 82] width 388 height 85
click at [343, 87] on button "Search" at bounding box center [373, 87] width 93 height 11
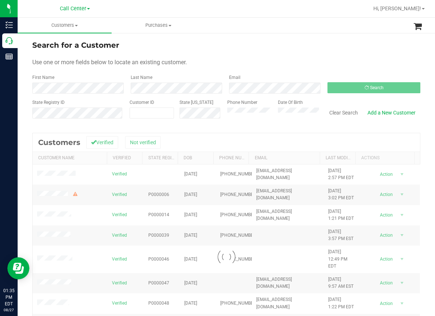
click at [288, 47] on div "Search for a Customer" at bounding box center [226, 45] width 388 height 11
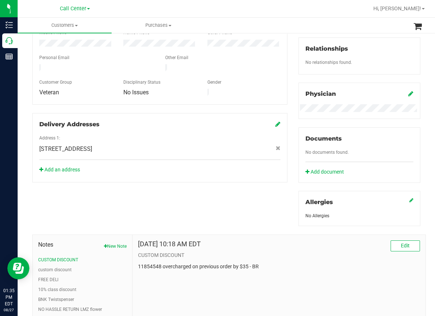
scroll to position [183, 0]
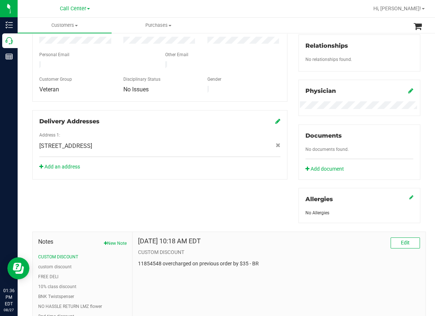
click at [165, 195] on div "Member Info * First Name * Last Name Preferred Name * Date of Birth (MM/DD/YYYY…" at bounding box center [226, 139] width 399 height 381
click at [55, 266] on button "custom discount" at bounding box center [54, 266] width 33 height 7
click at [52, 254] on button "CUSTOM DISCOUNT" at bounding box center [58, 256] width 40 height 7
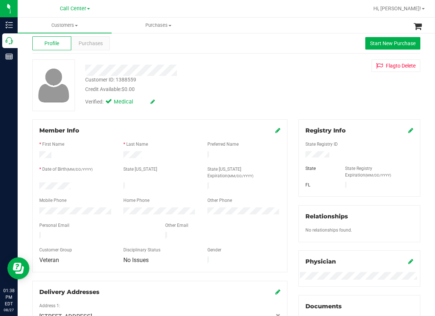
scroll to position [0, 0]
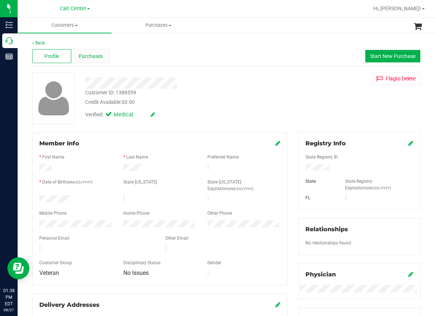
click at [91, 56] on span "Purchases" at bounding box center [91, 56] width 24 height 8
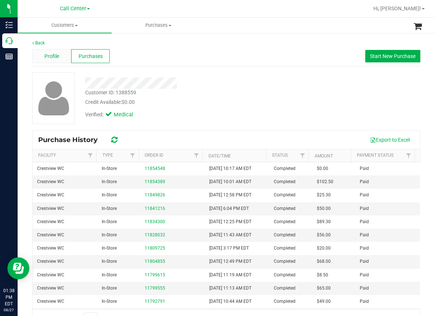
click at [54, 58] on span "Profile" at bounding box center [51, 56] width 15 height 8
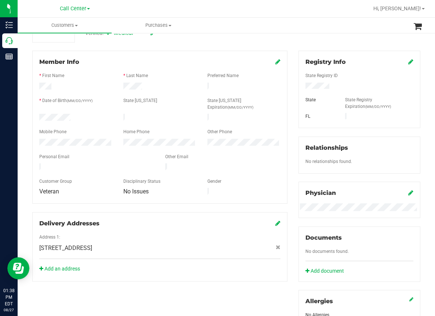
scroll to position [220, 0]
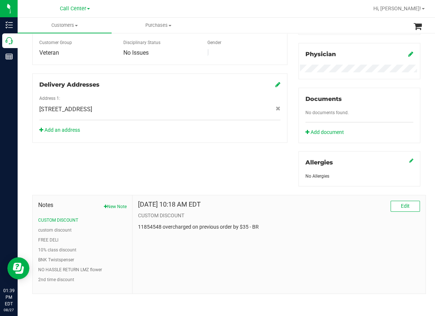
drag, startPoint x: 134, startPoint y: 202, endPoint x: 261, endPoint y: 237, distance: 131.3
click at [261, 237] on div "[DATE] 10:18 AM EDT Edit CUSTOM DISCOUNT 11854548 overcharged on previous order…" at bounding box center [278, 244] width 293 height 98
copy div "[DATE] 10:18 AM EDT Edit CUSTOM DISCOUNT 11854548 overcharged on previous order…"
click at [26, 126] on div "Back Profile Purchases Start New Purchase Customer ID: 1388559 Credit Available…" at bounding box center [226, 64] width 417 height 505
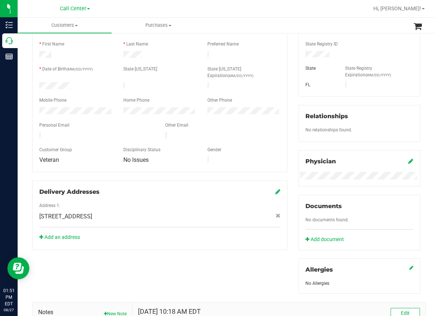
scroll to position [0, 0]
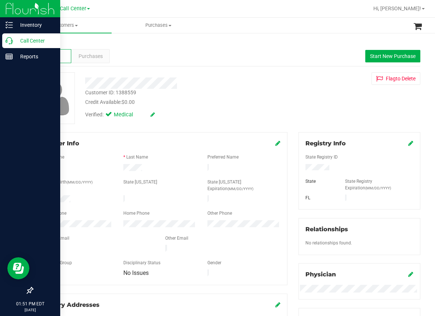
click at [14, 43] on p "Call Center" at bounding box center [35, 40] width 44 height 9
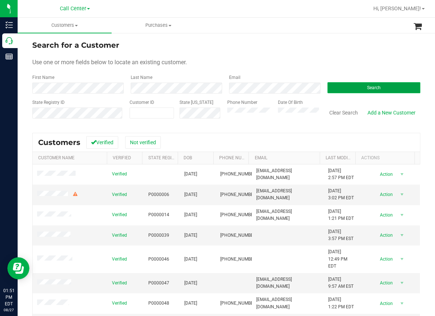
click at [367, 88] on span "Search" at bounding box center [374, 87] width 14 height 5
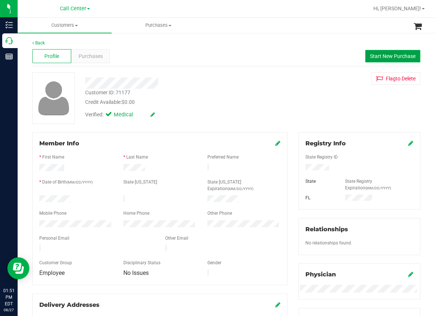
click at [377, 54] on span "Start New Purchase" at bounding box center [392, 56] width 45 height 6
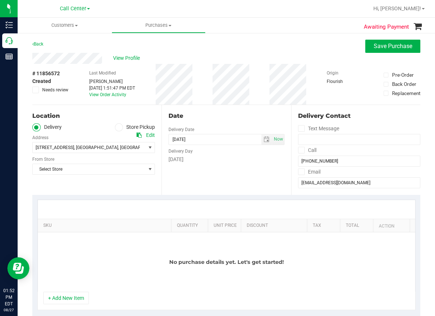
click at [88, 209] on div at bounding box center [226, 209] width 364 height 0
click at [120, 125] on span at bounding box center [119, 127] width 8 height 8
click at [70, 168] on span "Select Store" at bounding box center [89, 169] width 113 height 10
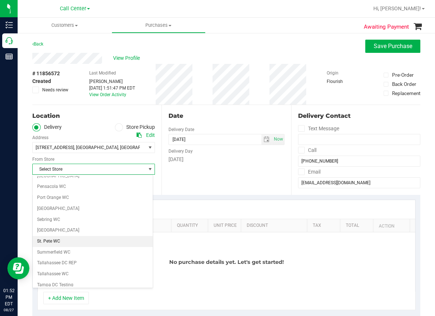
scroll to position [383, 0]
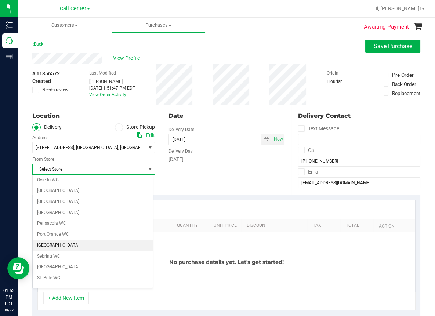
click at [56, 242] on li "[GEOGRAPHIC_DATA]" at bounding box center [93, 245] width 120 height 11
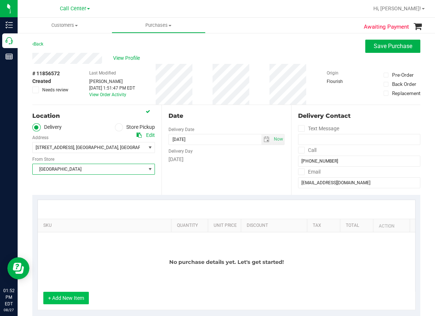
click at [78, 296] on button "+ Add New Item" at bounding box center [65, 298] width 45 height 12
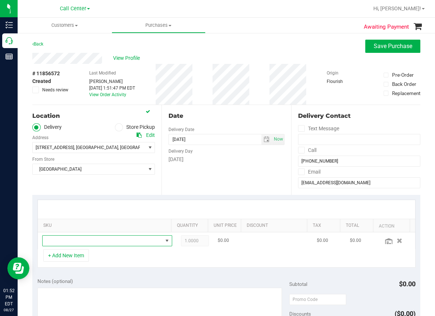
click at [78, 241] on span "NO DATA FOUND" at bounding box center [103, 241] width 120 height 10
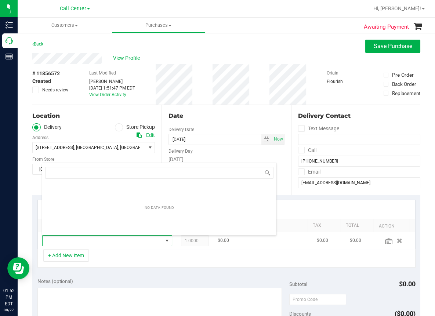
scroll to position [11, 113]
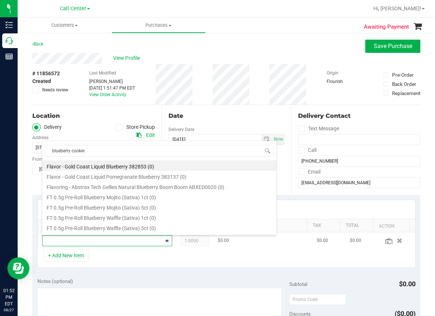
type input "blueberry cookies"
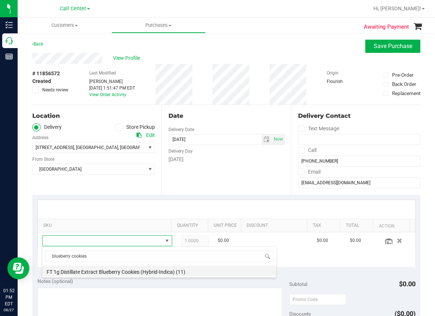
click at [141, 273] on li "FT 1g Distillate Extract Blueberry Cookies (Hybrid-Indica) (11)" at bounding box center [159, 271] width 234 height 10
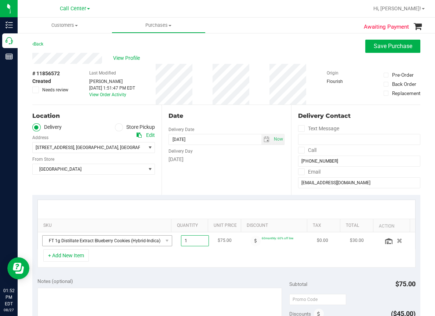
drag, startPoint x: 189, startPoint y: 241, endPoint x: 138, endPoint y: 240, distance: 51.0
click at [138, 240] on tr "FT 1g Distillate Extract Blueberry Cookies (Hybrid-Indica) 1.00 1 $75.00 60mont…" at bounding box center [226, 240] width 377 height 17
type input "3"
type input "3.00"
click at [213, 267] on div "+ Add New Item" at bounding box center [226, 258] width 378 height 18
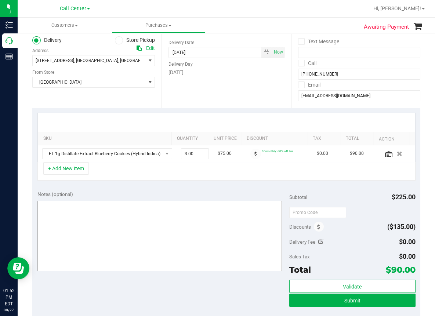
scroll to position [110, 0]
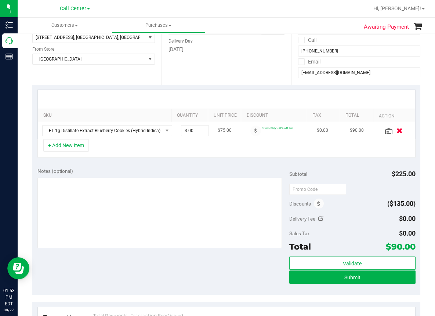
click at [396, 128] on icon "button" at bounding box center [399, 131] width 6 height 6
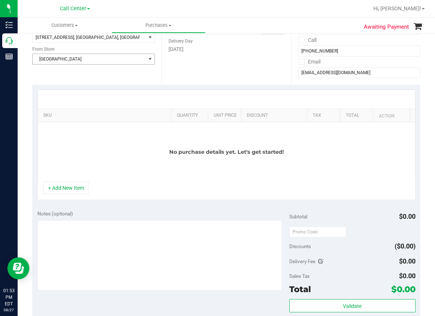
click at [55, 61] on span "[GEOGRAPHIC_DATA]" at bounding box center [89, 59] width 113 height 10
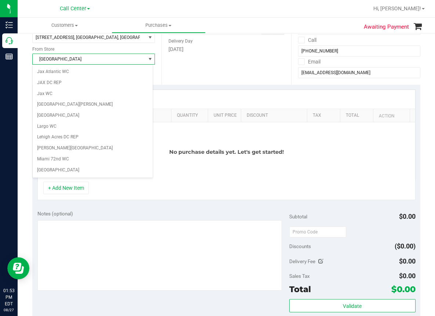
scroll to position [0, 0]
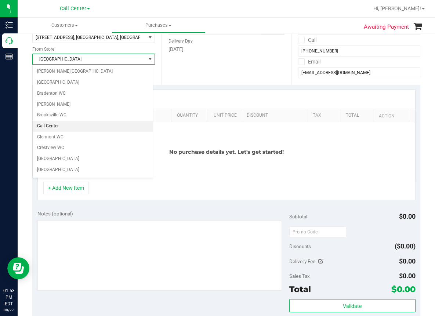
click at [48, 126] on li "Call Center" at bounding box center [93, 126] width 120 height 11
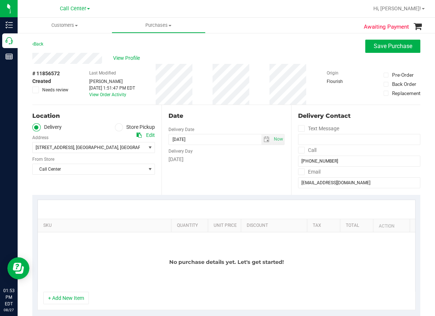
click at [117, 127] on icon at bounding box center [119, 127] width 4 height 0
click at [0, 0] on input "Store Pickup" at bounding box center [0, 0] width 0 height 0
click at [70, 147] on span "Call Center" at bounding box center [89, 147] width 113 height 10
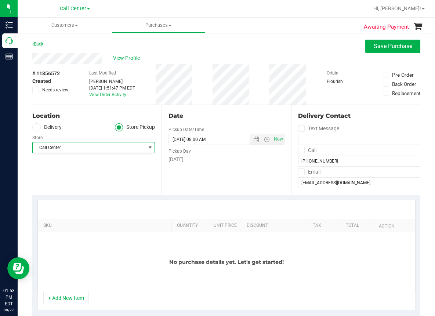
click at [376, 53] on div "View Profile" at bounding box center [226, 58] width 388 height 11
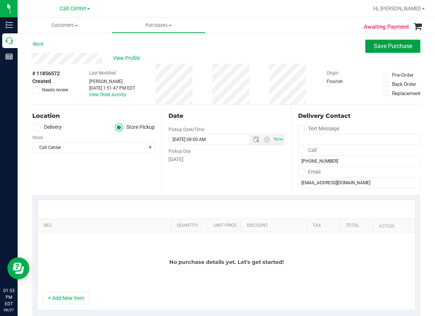
click at [380, 44] on span "Save Purchase" at bounding box center [392, 46] width 39 height 7
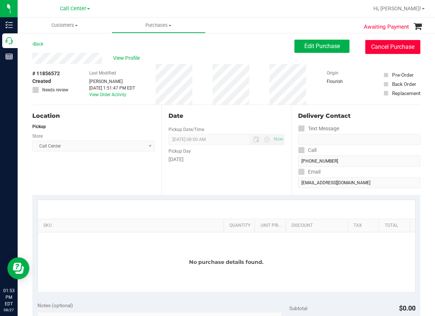
click at [388, 45] on button "Cancel Purchase" at bounding box center [392, 47] width 55 height 14
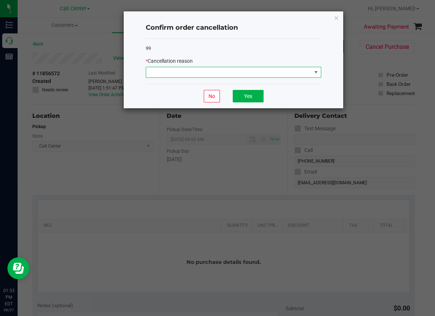
click at [219, 72] on span at bounding box center [228, 72] width 165 height 10
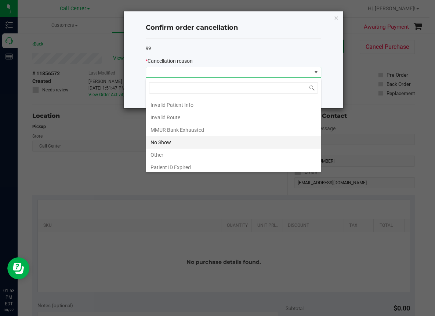
scroll to position [38, 0]
click at [160, 135] on li "Other" at bounding box center [233, 140] width 175 height 12
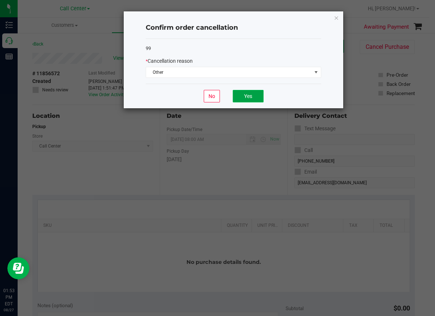
click at [248, 100] on button "Yes" at bounding box center [248, 96] width 31 height 12
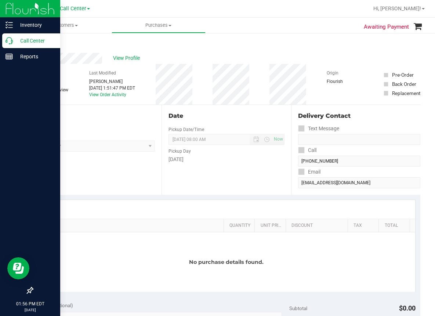
click at [11, 43] on icon at bounding box center [9, 40] width 7 height 7
